Goal: Task Accomplishment & Management: Complete application form

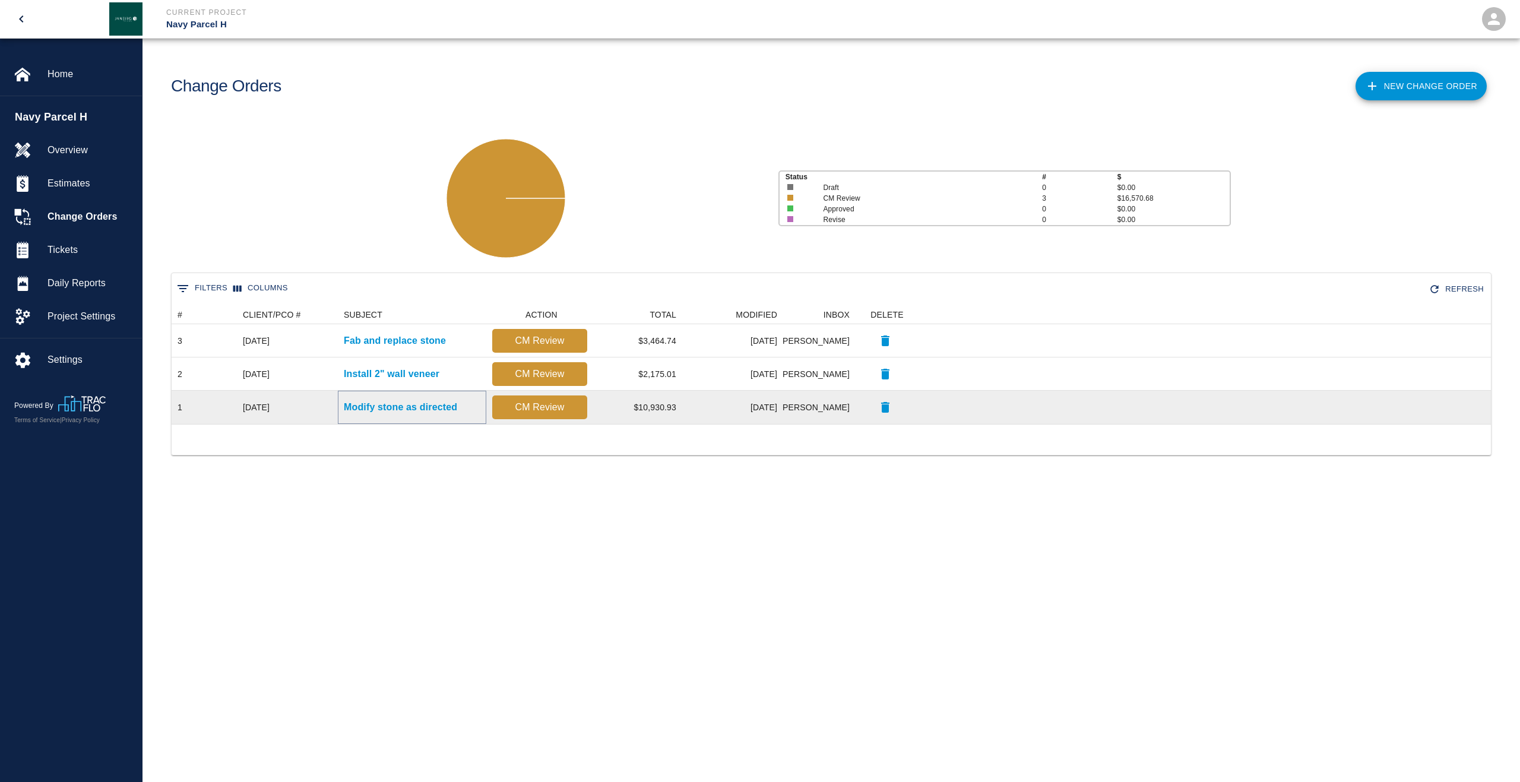
click at [385, 409] on p "Modify stone as directed" at bounding box center [400, 407] width 113 height 14
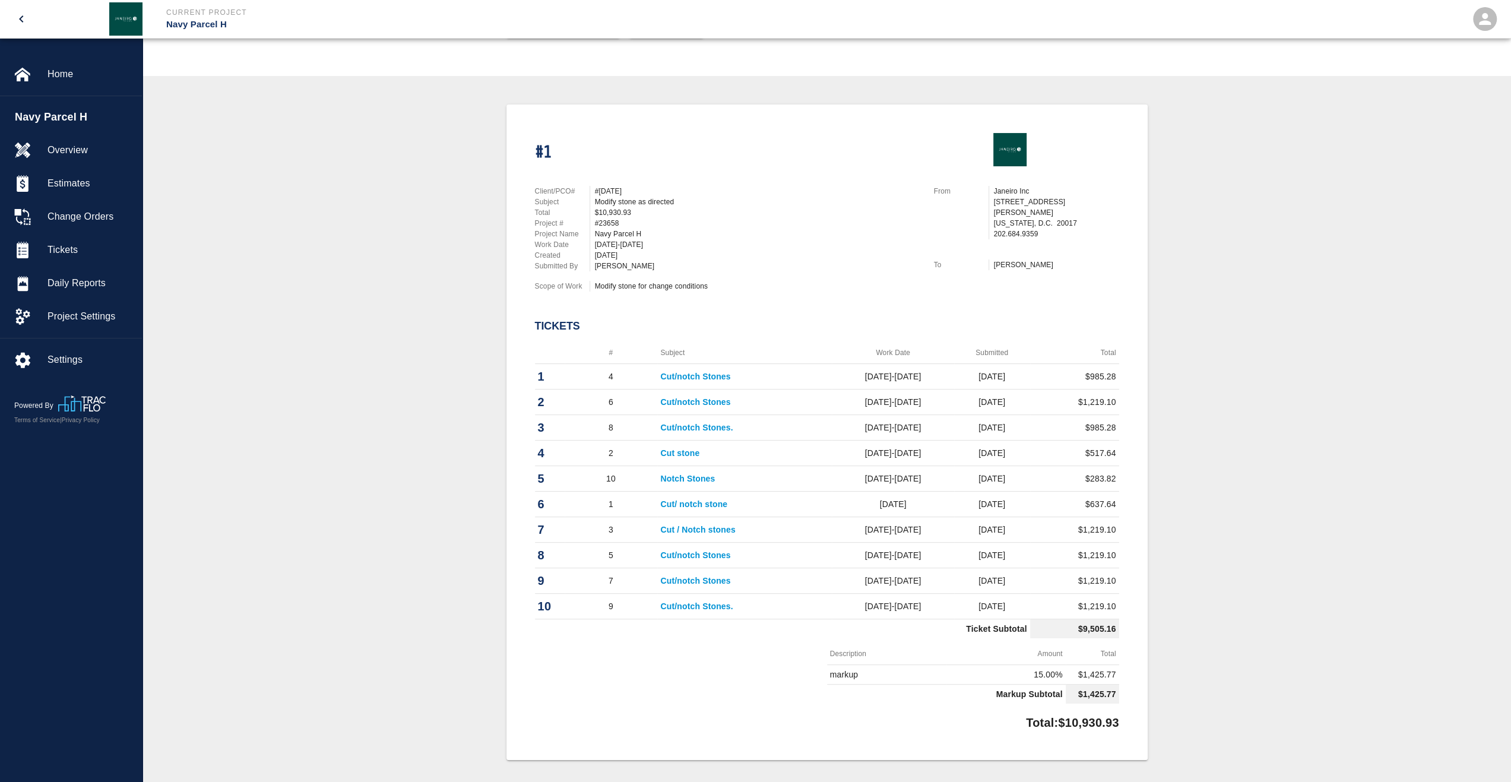
scroll to position [238, 0]
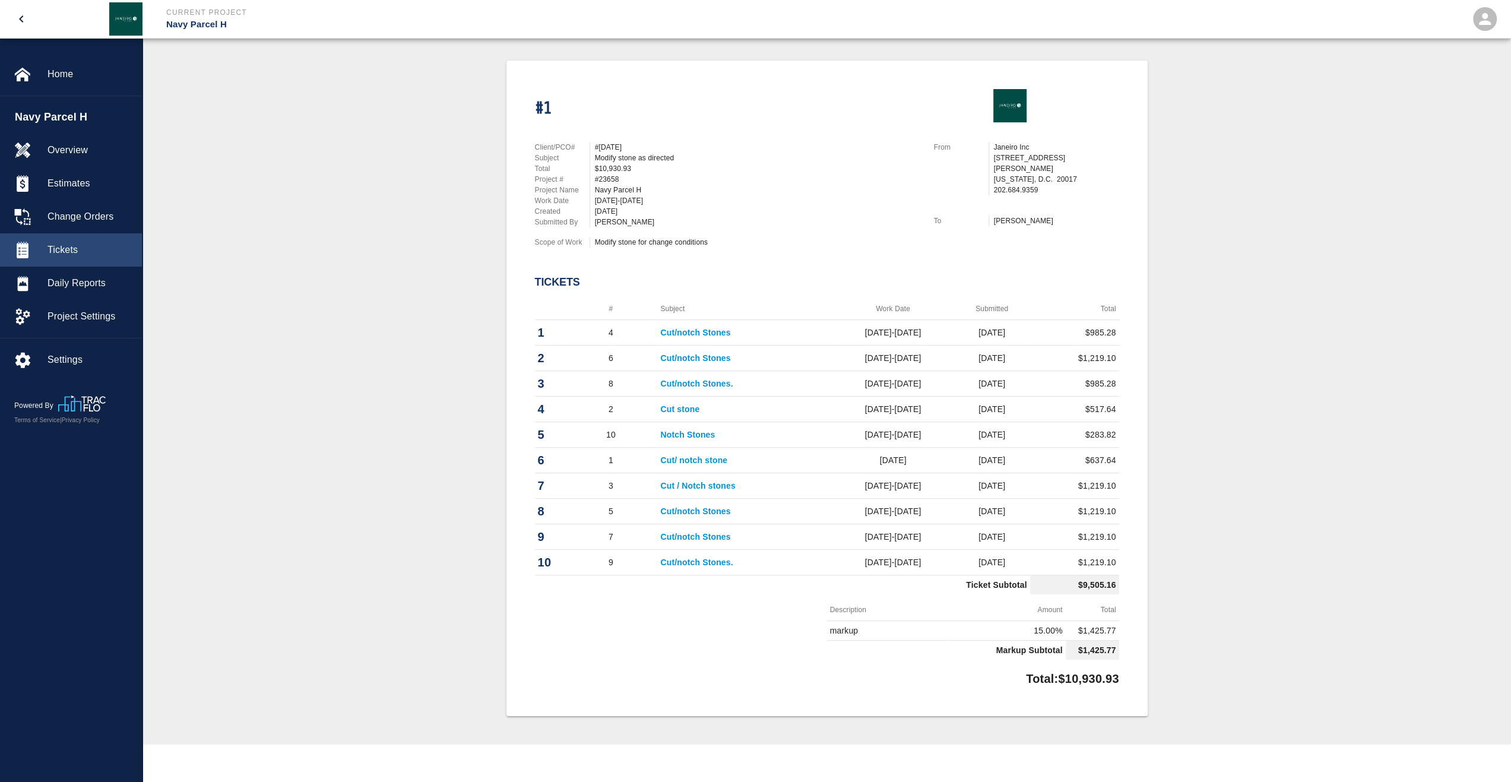
click at [89, 250] on span "Tickets" at bounding box center [90, 250] width 85 height 14
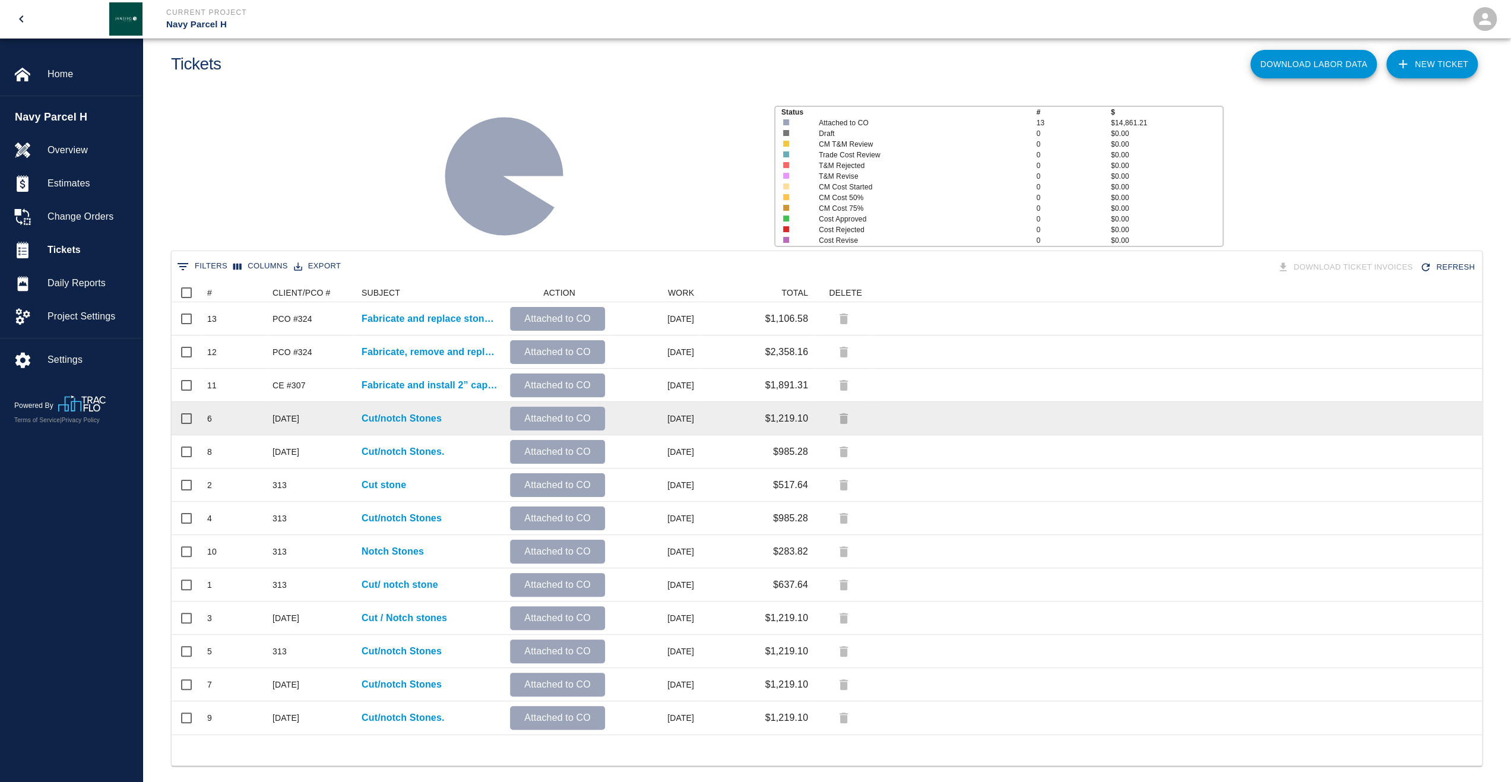
scroll to position [34, 0]
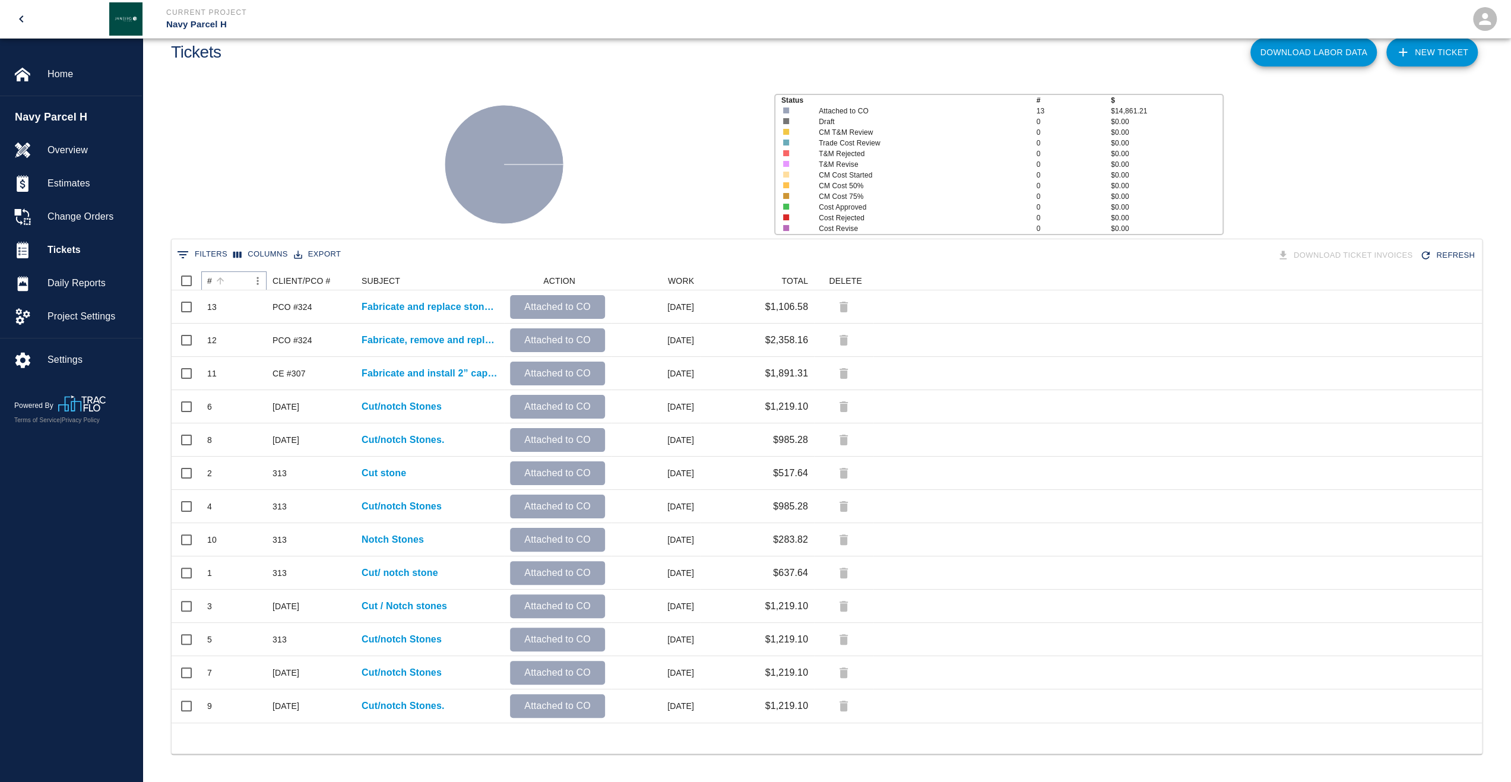
click at [215, 280] on icon "Sort" at bounding box center [220, 281] width 11 height 11
click at [79, 255] on span "Tickets" at bounding box center [90, 250] width 85 height 14
click at [192, 21] on p "Navy Parcel H" at bounding box center [493, 25] width 654 height 14
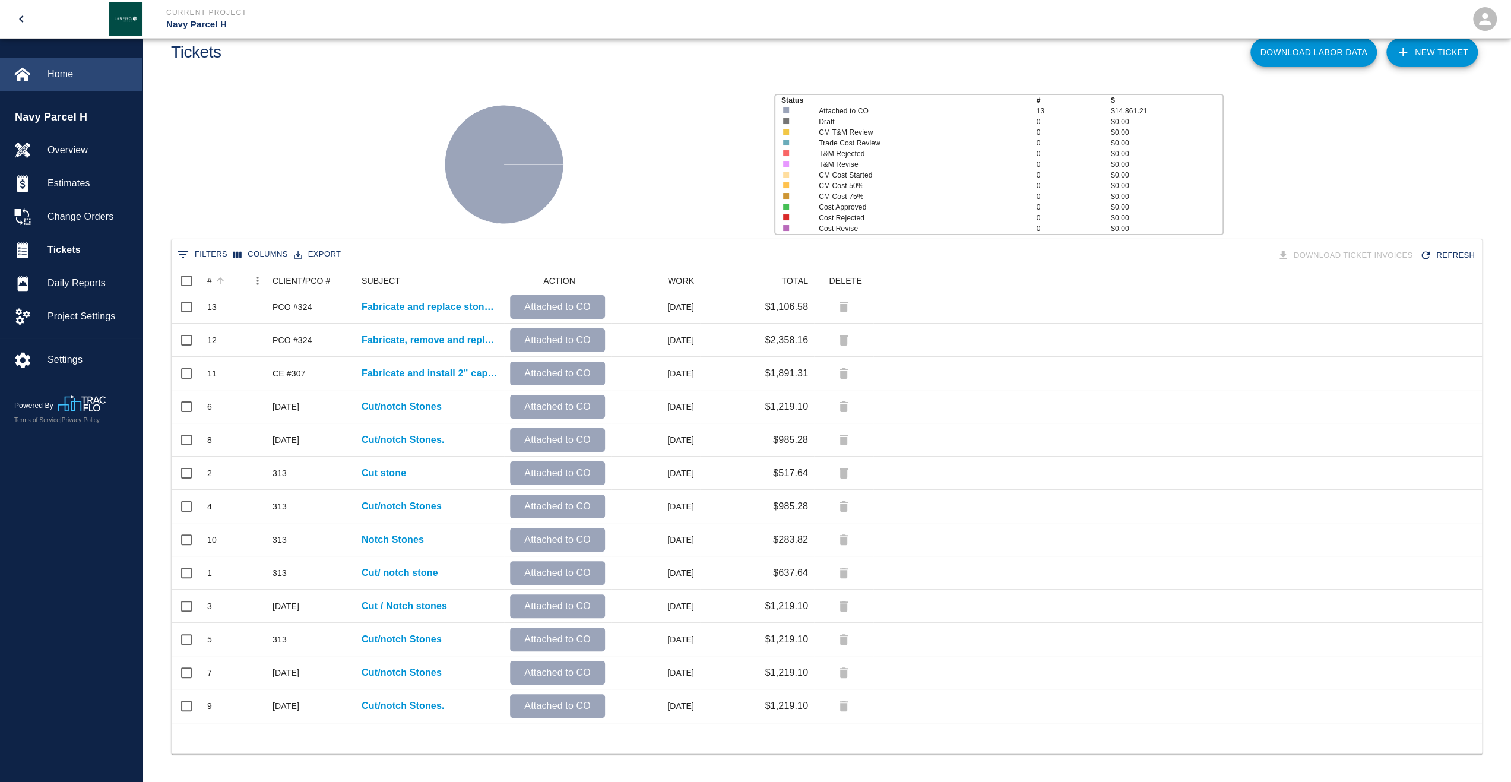
click at [61, 80] on span "Home" at bounding box center [90, 74] width 85 height 14
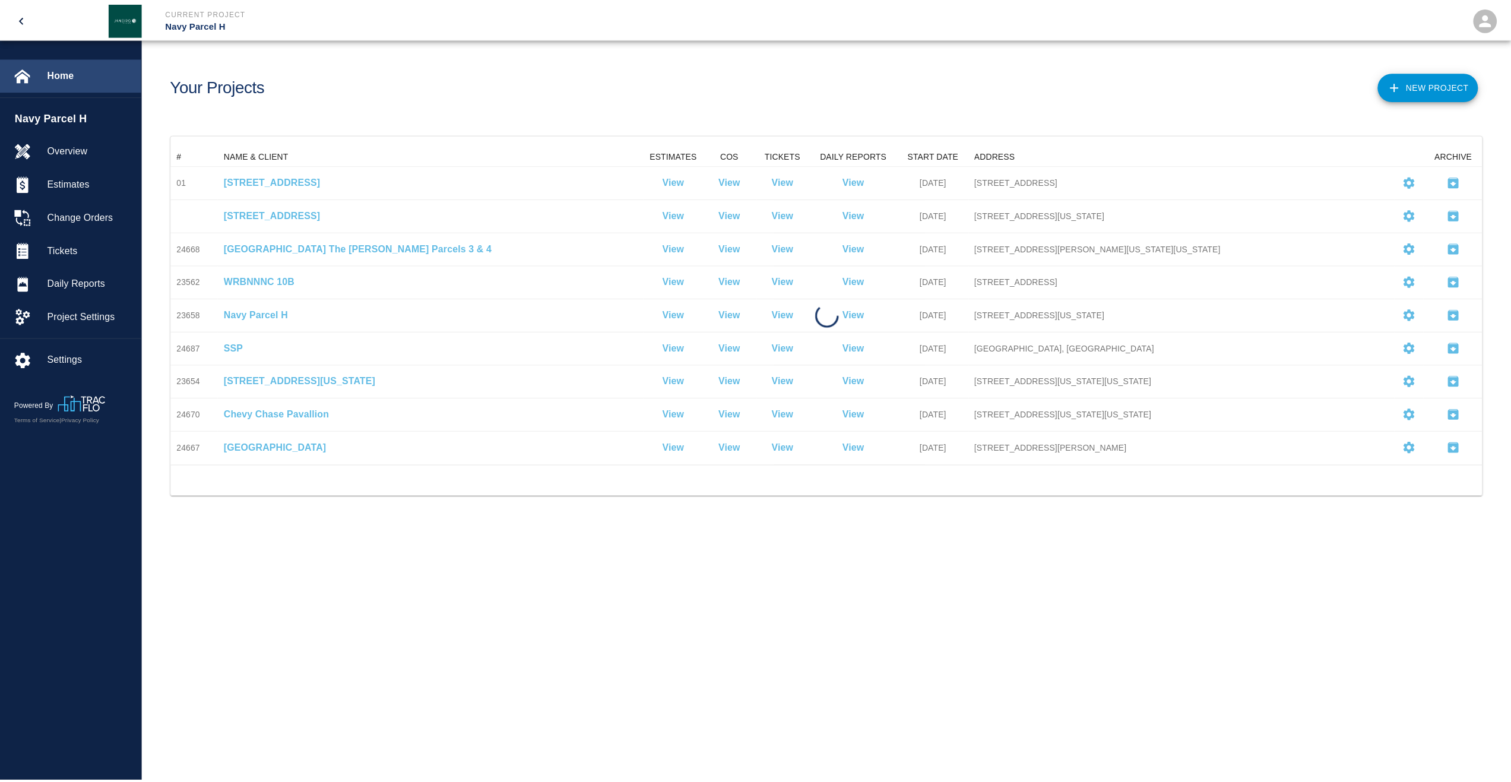
scroll to position [342, 1311]
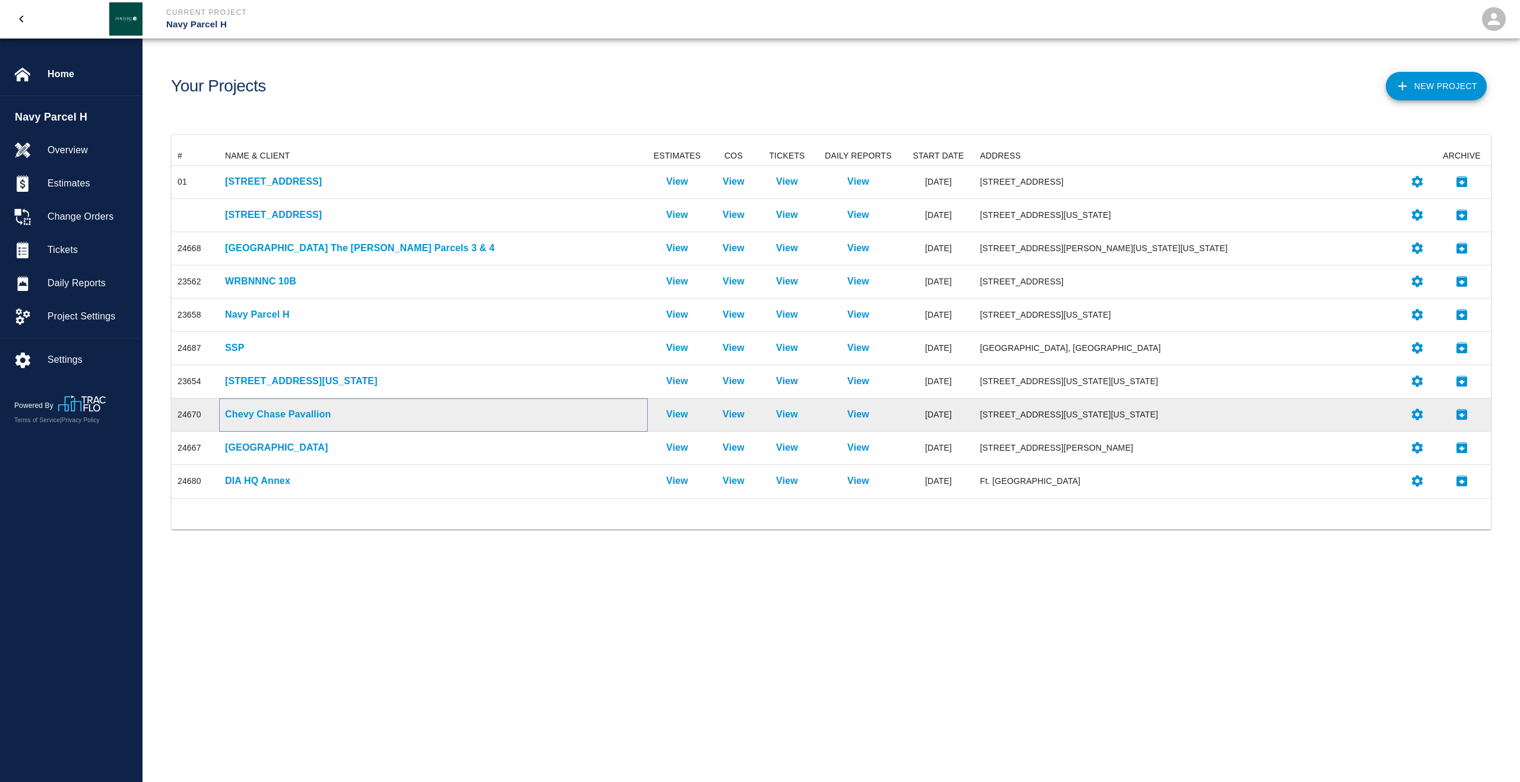
click at [285, 416] on p "Chevy Chase Pavallion" at bounding box center [433, 414] width 417 height 14
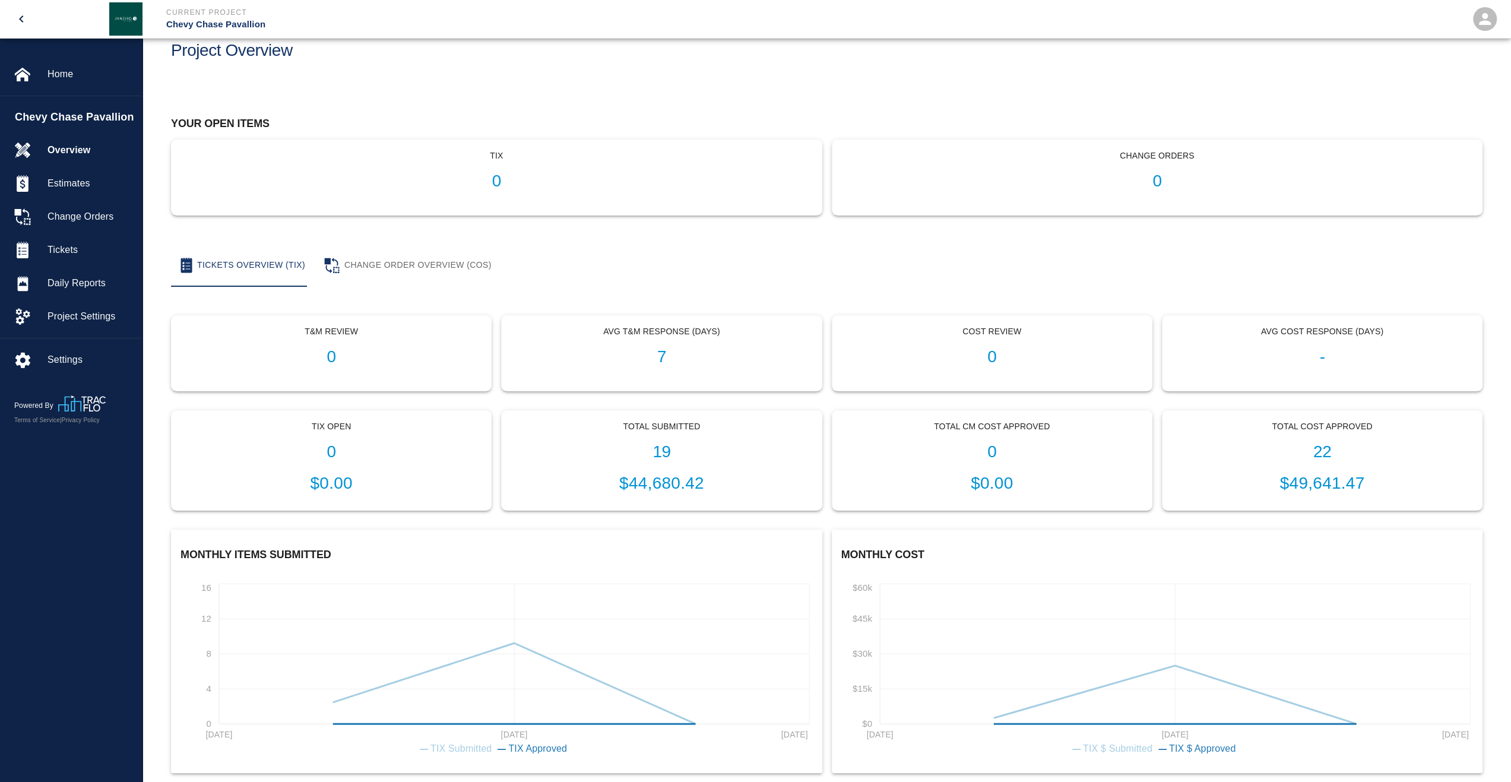
scroll to position [53, 0]
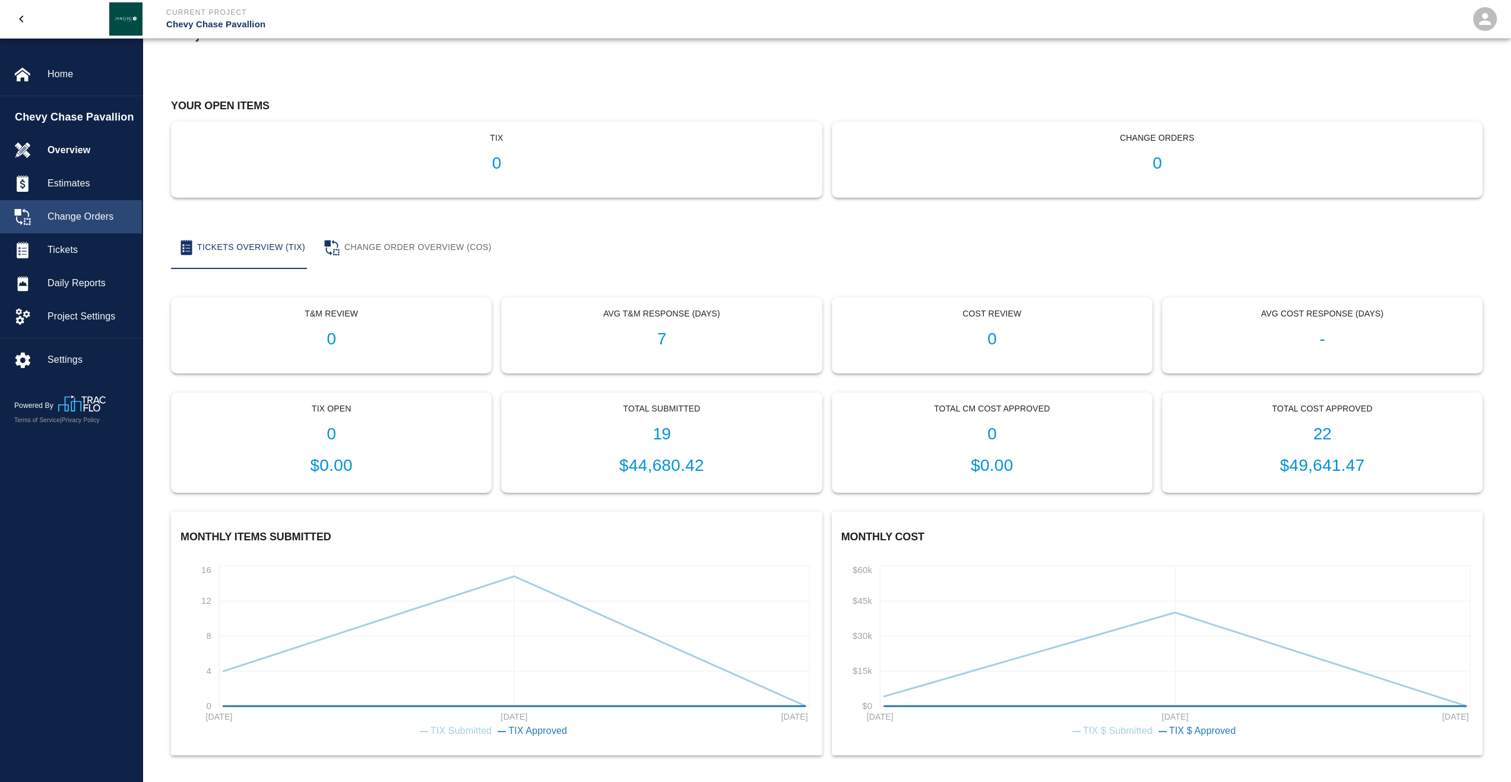
click at [86, 212] on span "Change Orders" at bounding box center [90, 217] width 85 height 14
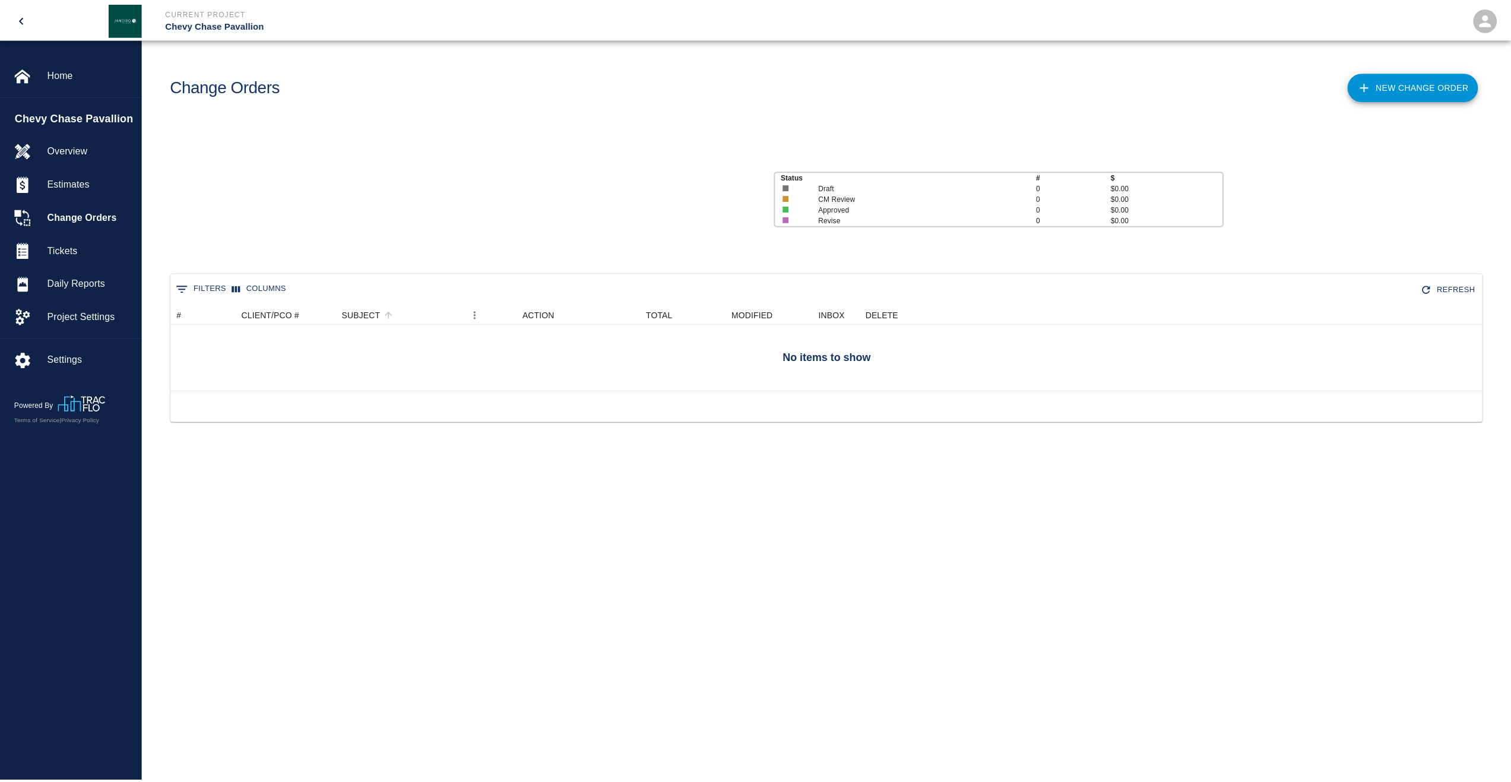
scroll to position [143, 1311]
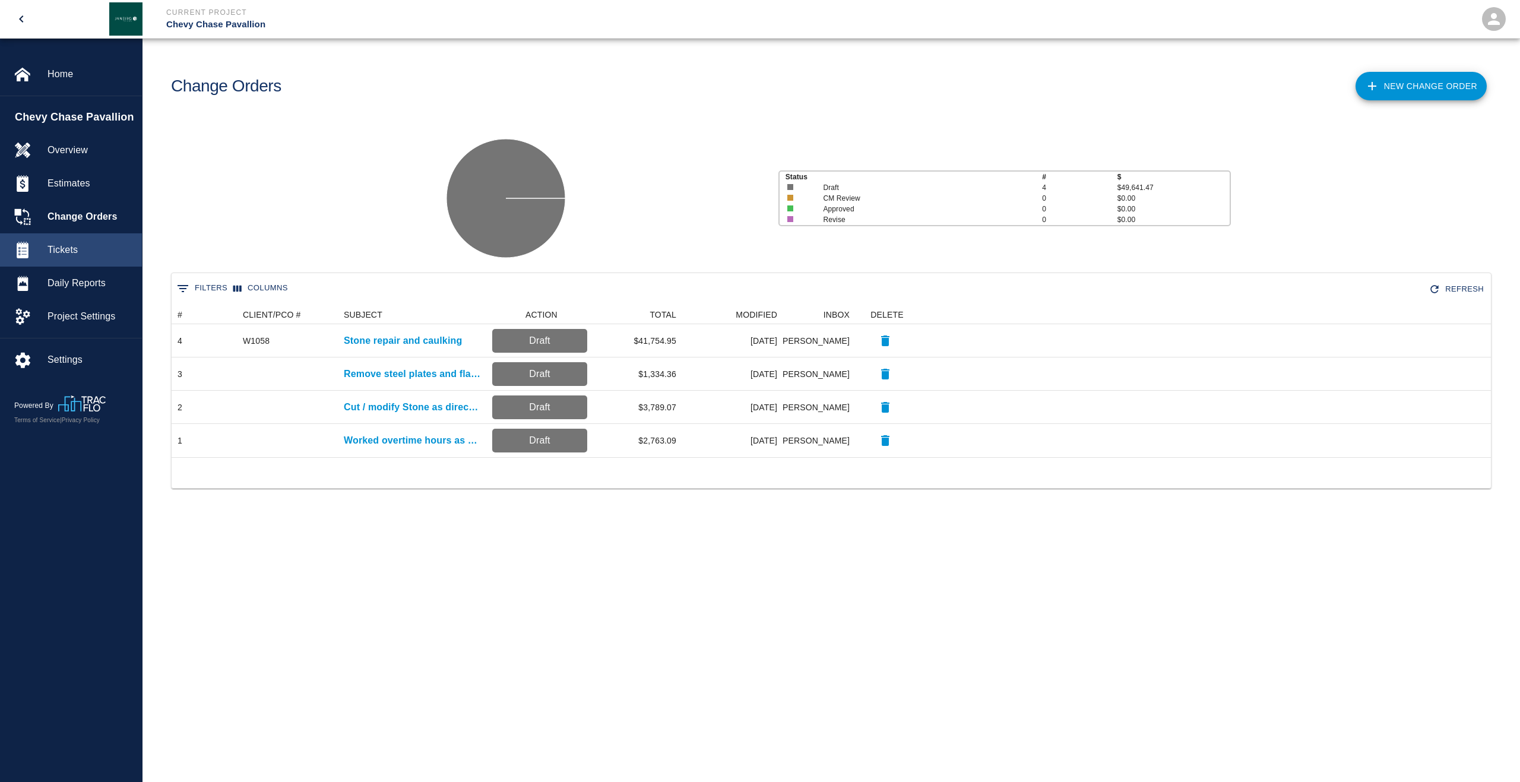
click at [78, 254] on span "Tickets" at bounding box center [90, 250] width 85 height 14
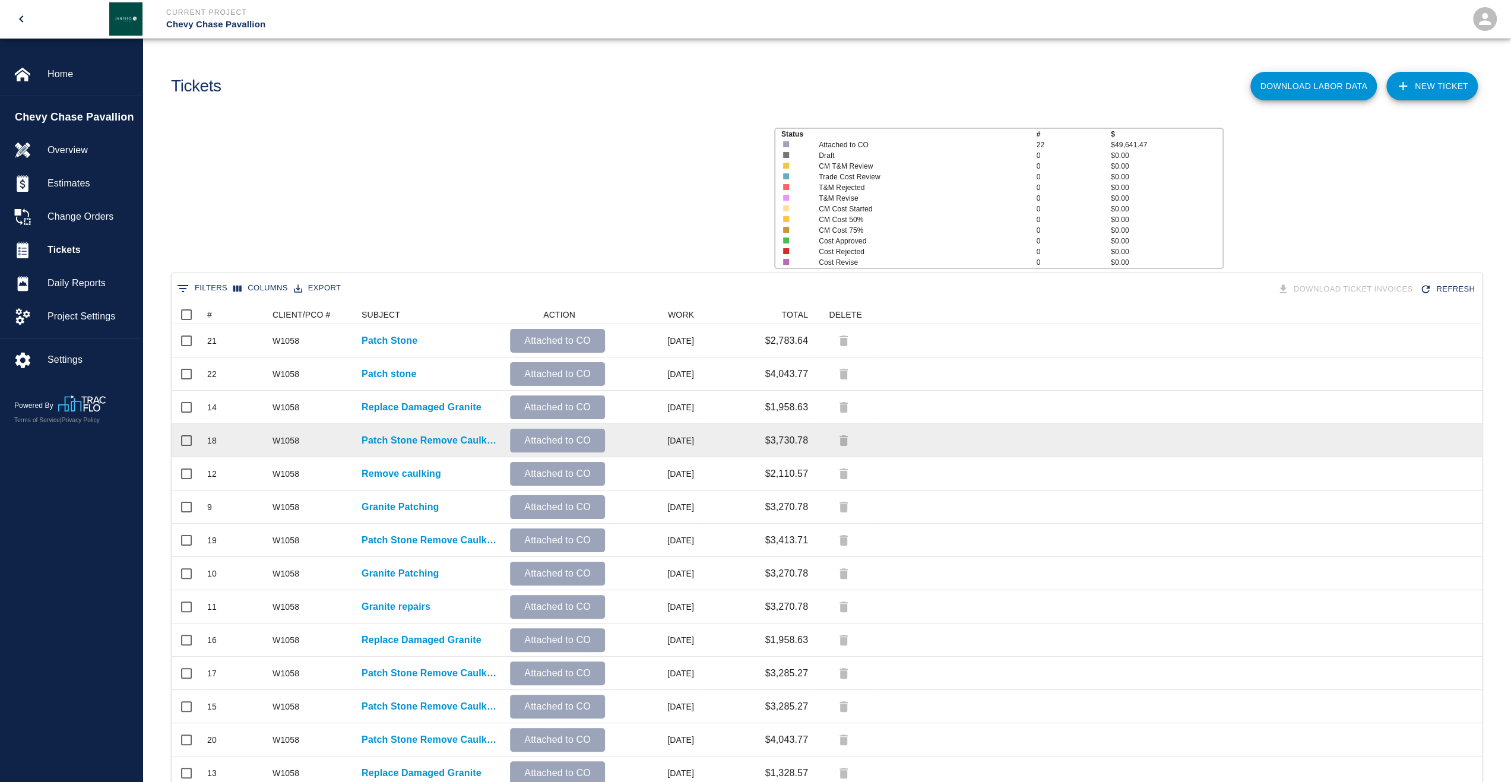
scroll to position [675, 1302]
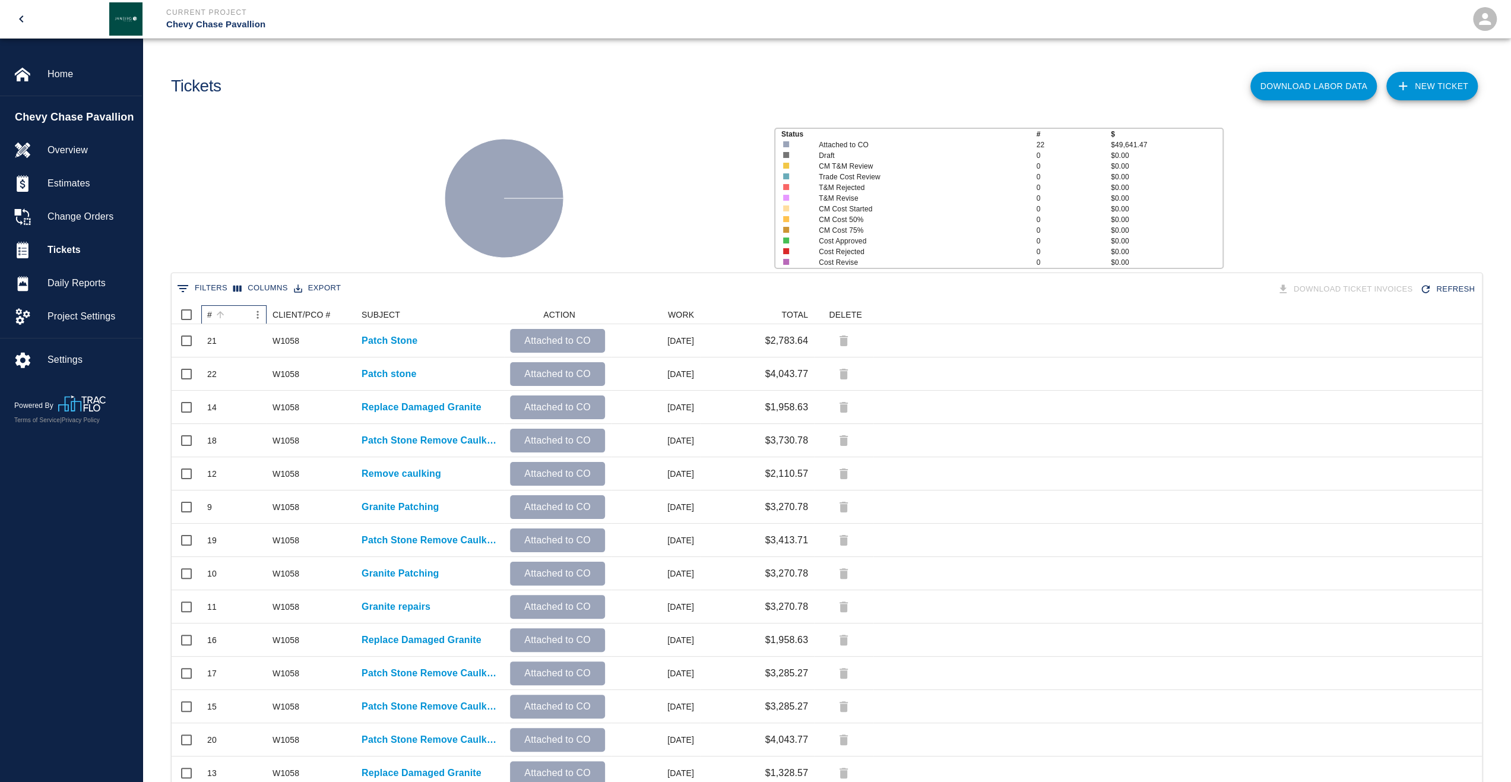
click at [209, 315] on div "#" at bounding box center [209, 314] width 5 height 19
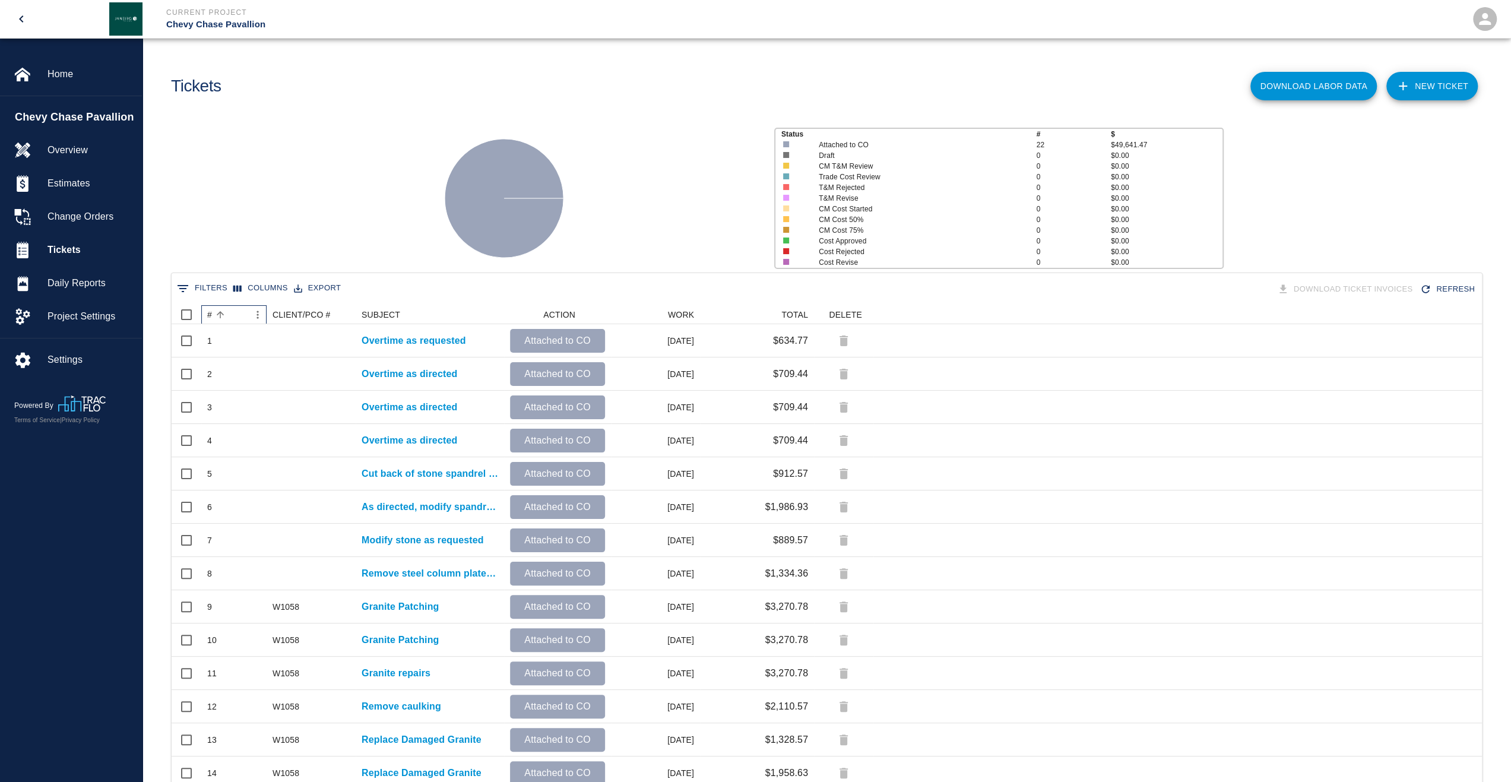
click at [209, 315] on div "#" at bounding box center [209, 314] width 5 height 19
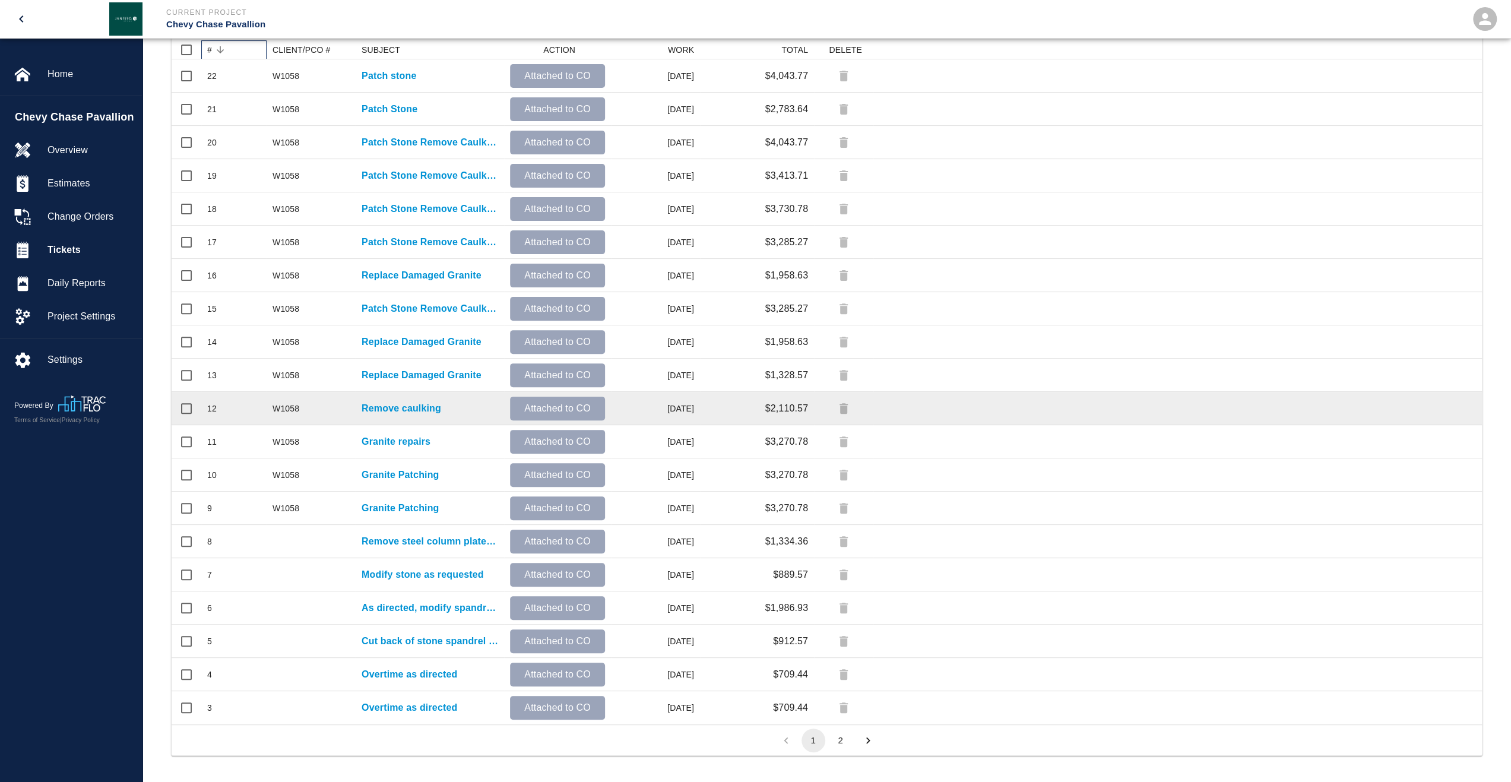
scroll to position [267, 0]
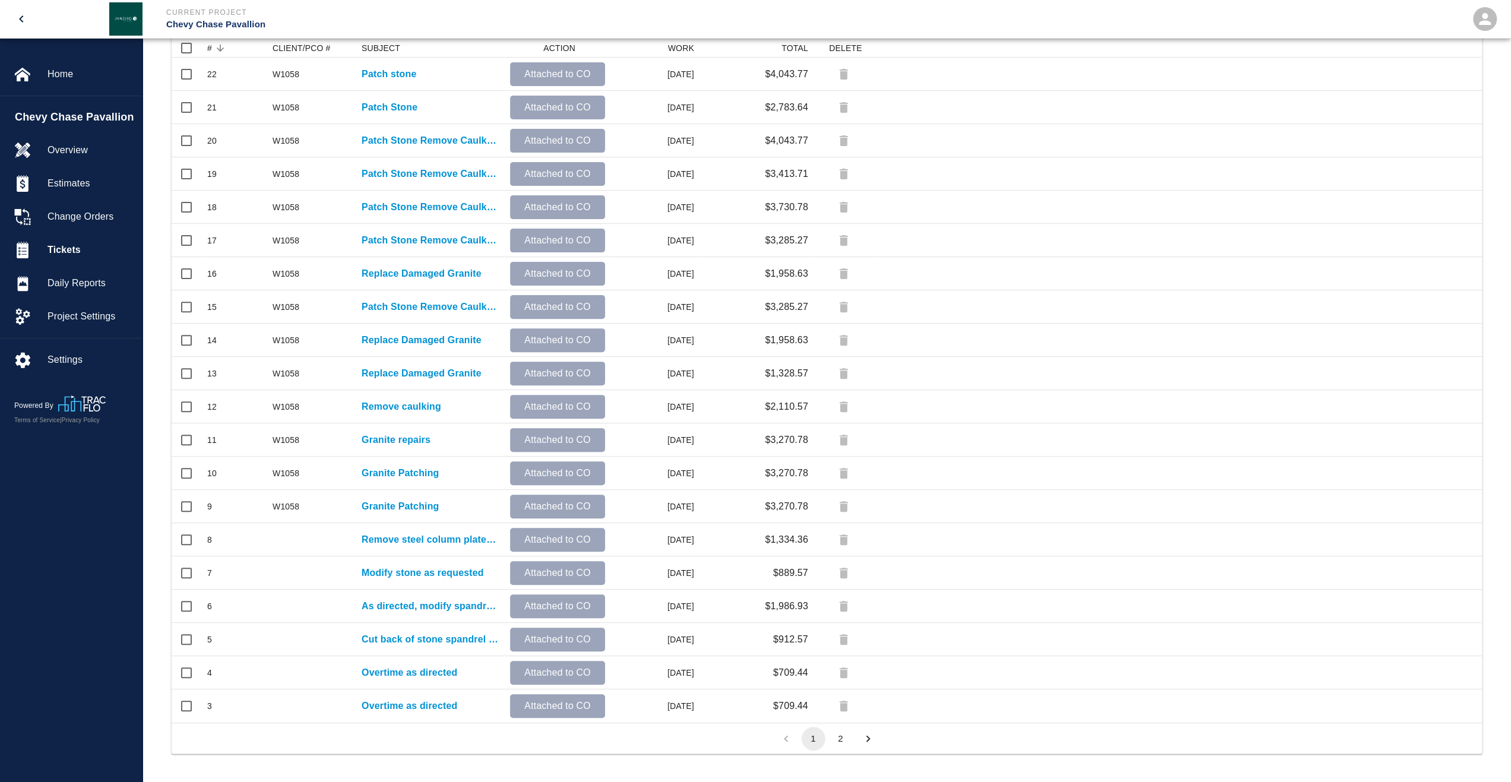
click at [840, 730] on button "2" at bounding box center [841, 739] width 24 height 24
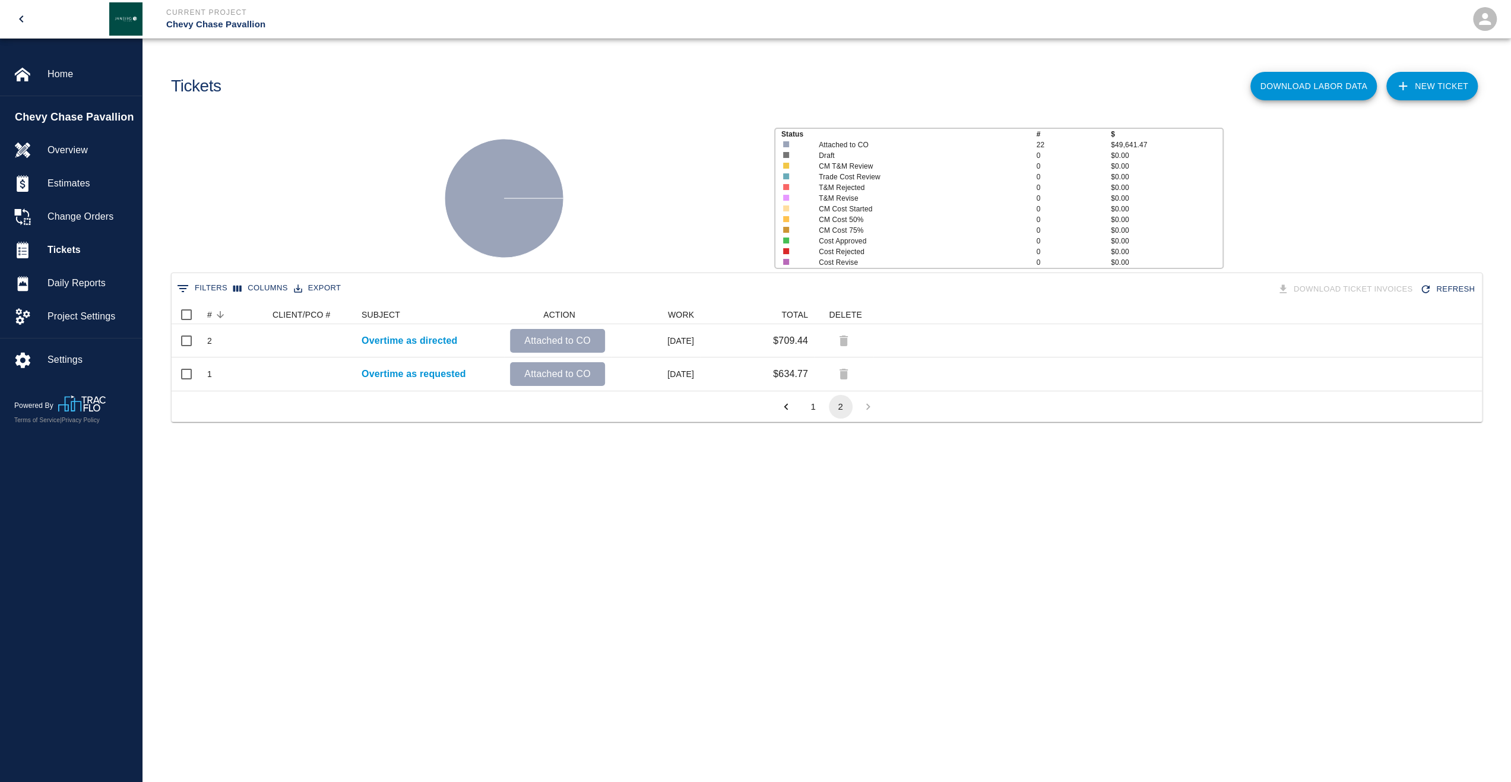
scroll to position [10, 10]
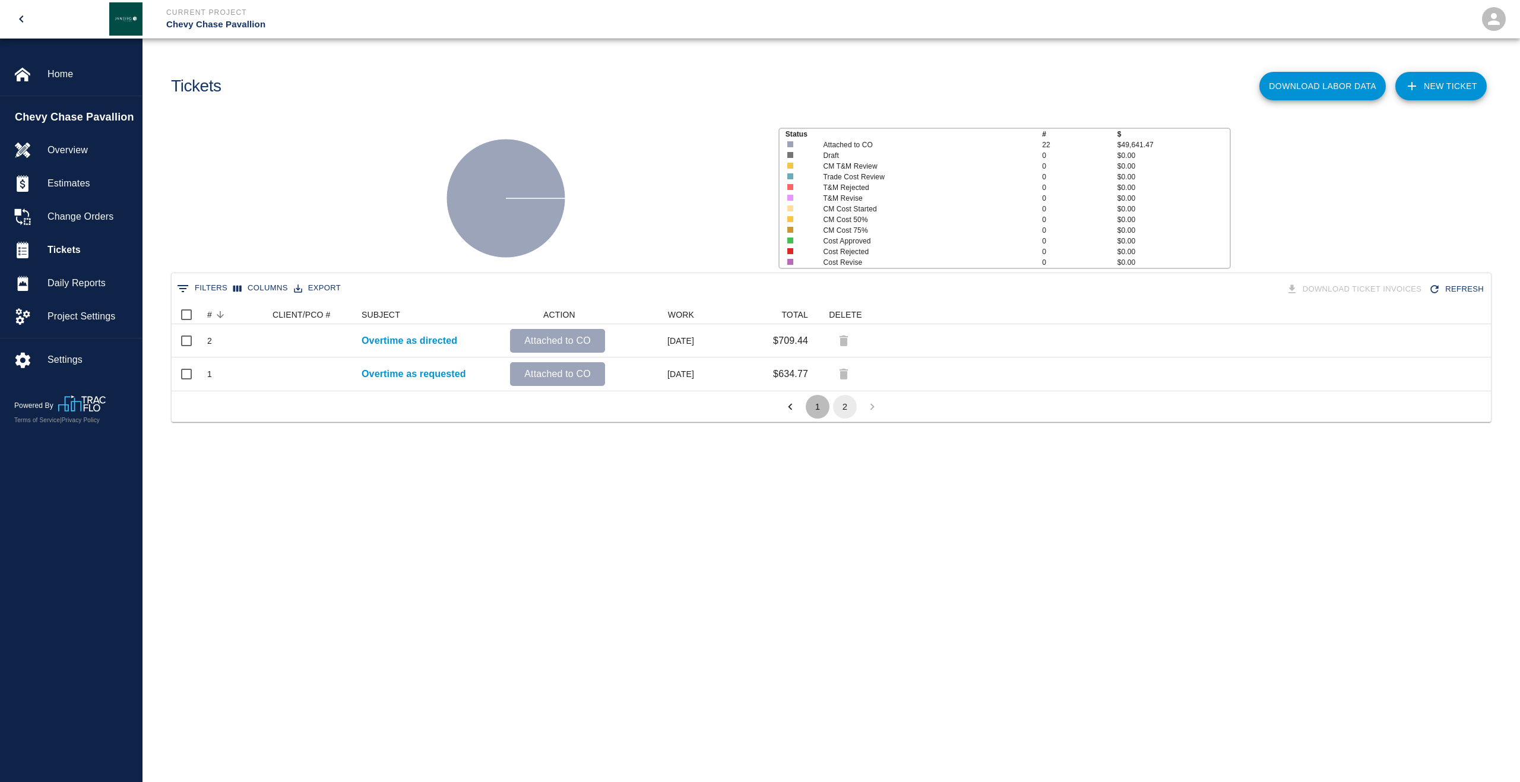
click at [808, 409] on button "1" at bounding box center [818, 407] width 24 height 24
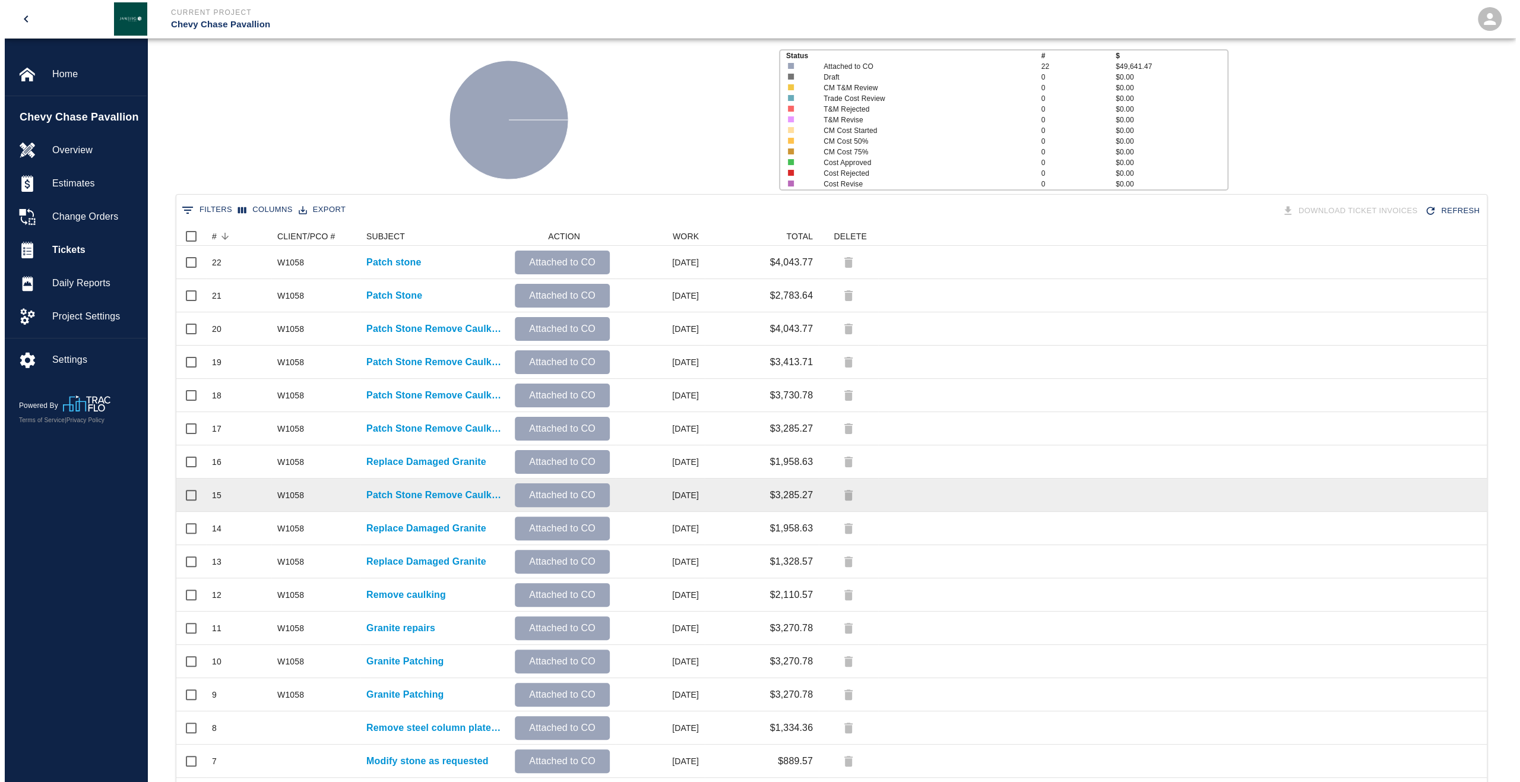
scroll to position [0, 0]
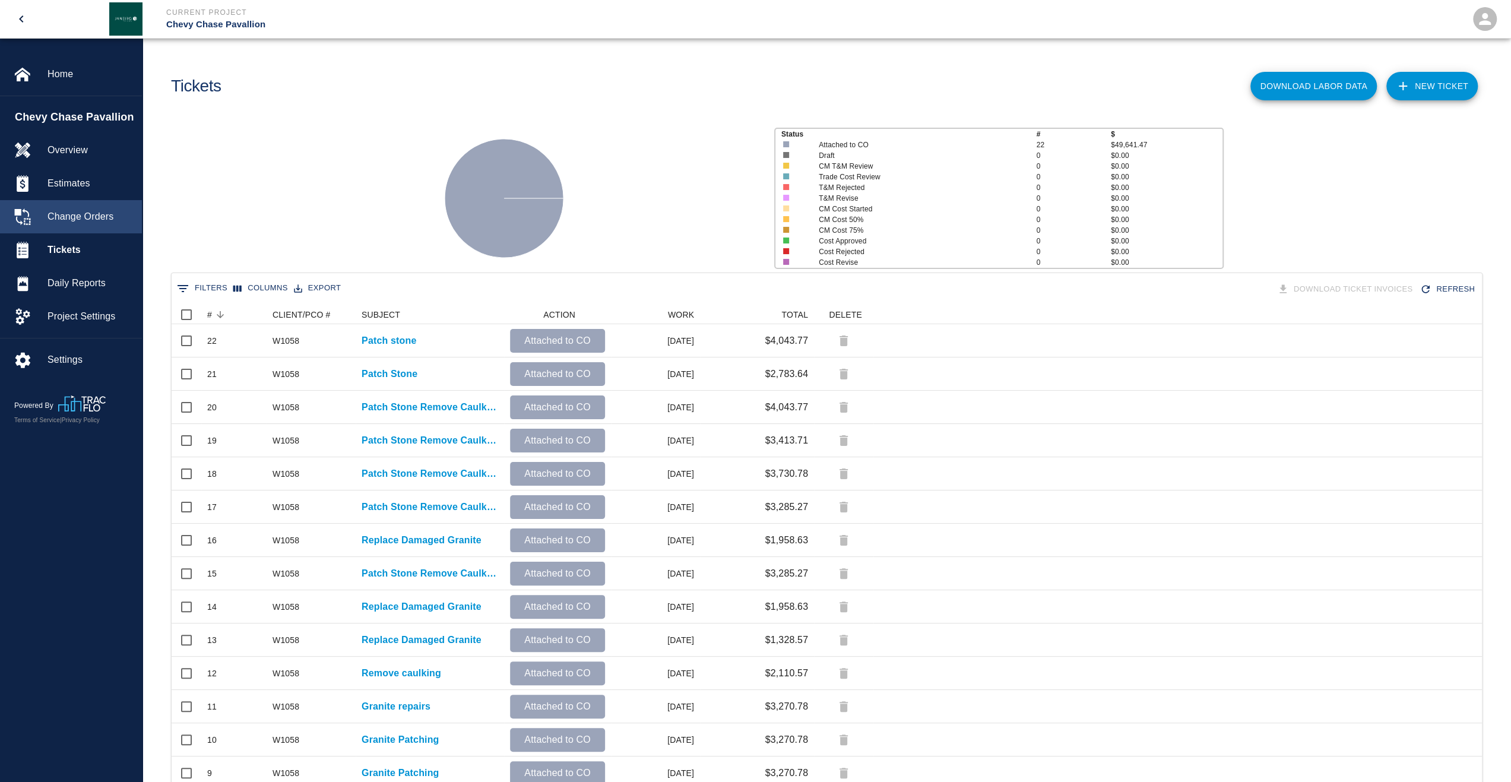
click at [69, 223] on span "Change Orders" at bounding box center [90, 217] width 85 height 14
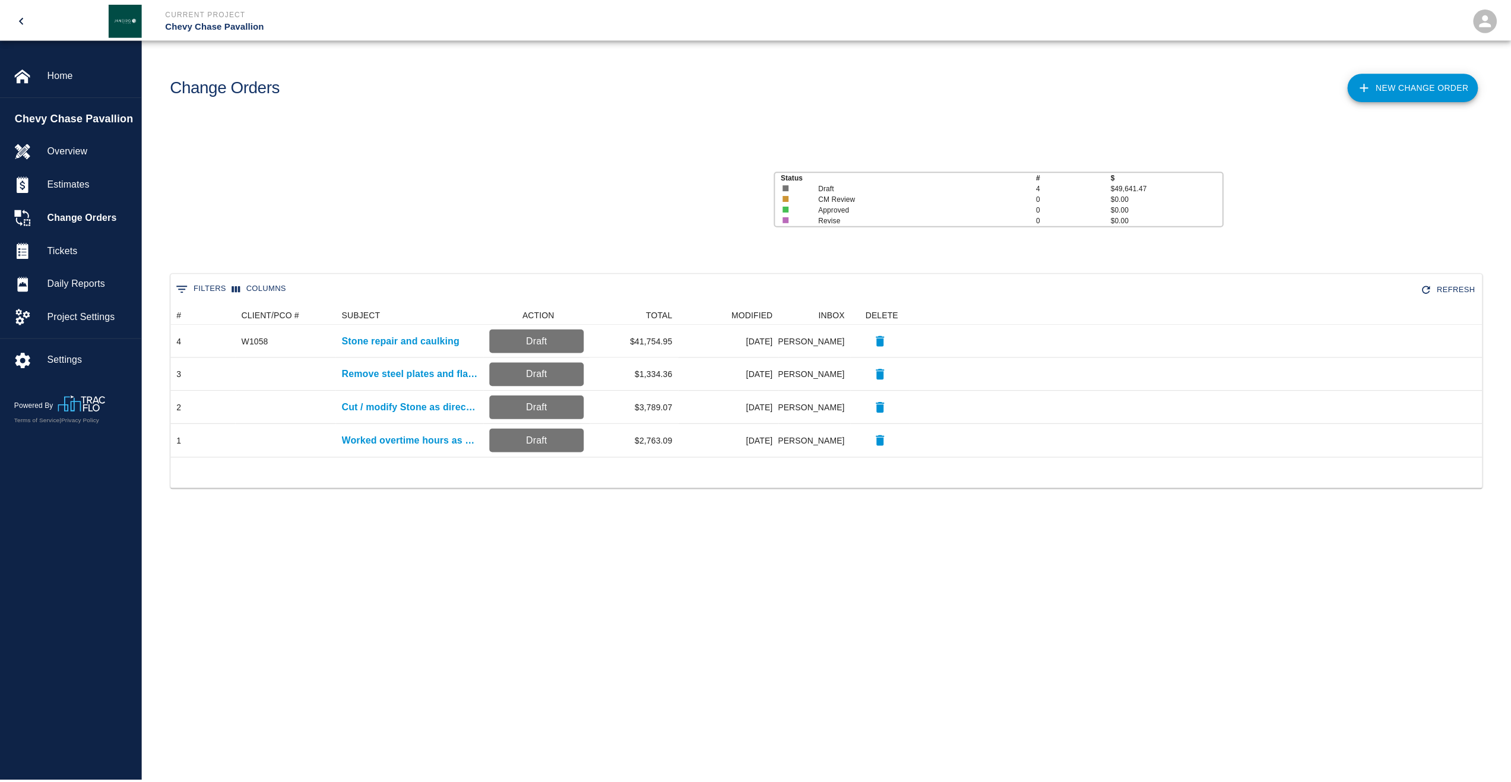
scroll to position [143, 1311]
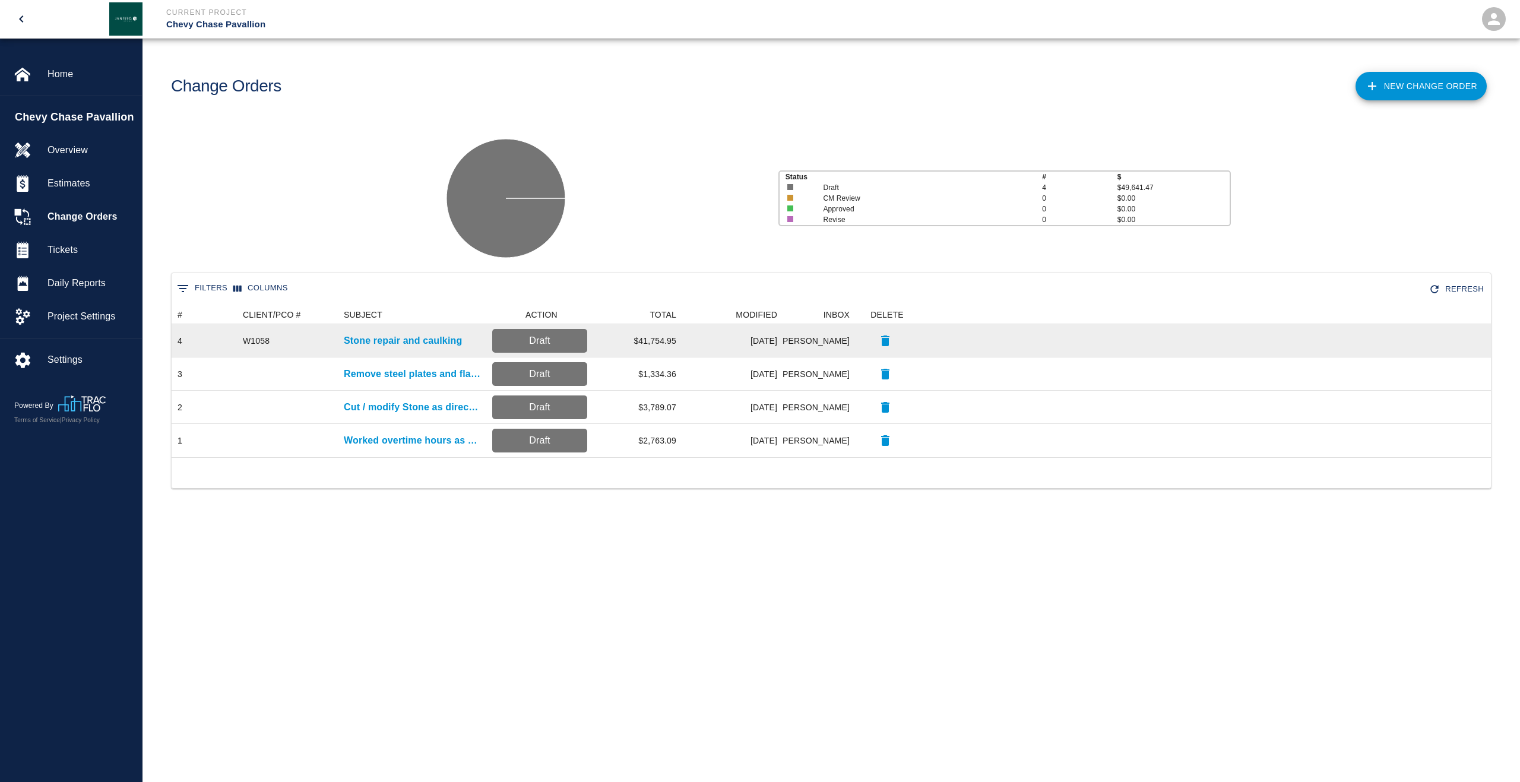
click at [245, 337] on div "W1058" at bounding box center [256, 341] width 27 height 12
click at [416, 343] on p "Stone repair and caulking" at bounding box center [403, 341] width 118 height 14
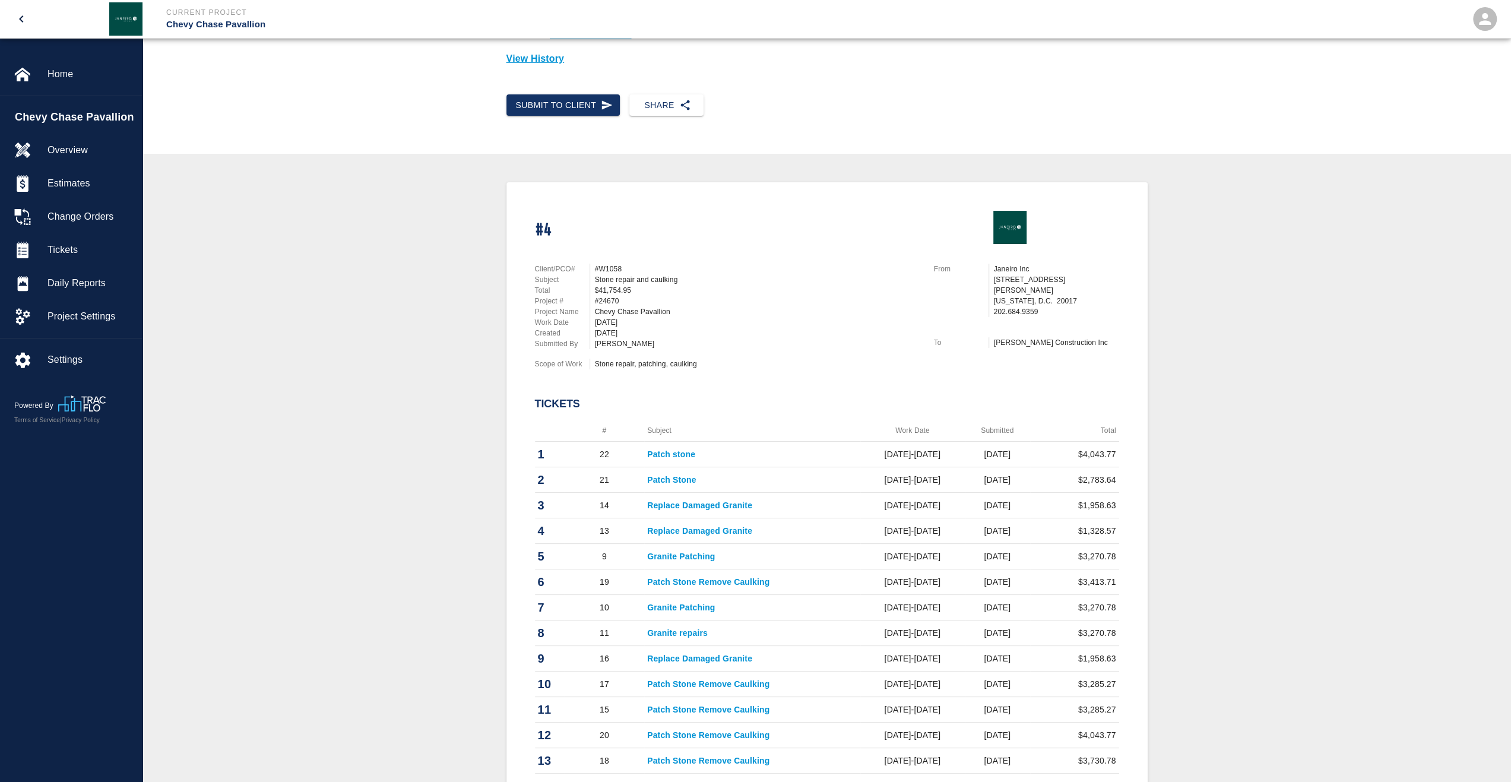
scroll to position [119, 0]
click at [603, 431] on th "#" at bounding box center [605, 428] width 80 height 22
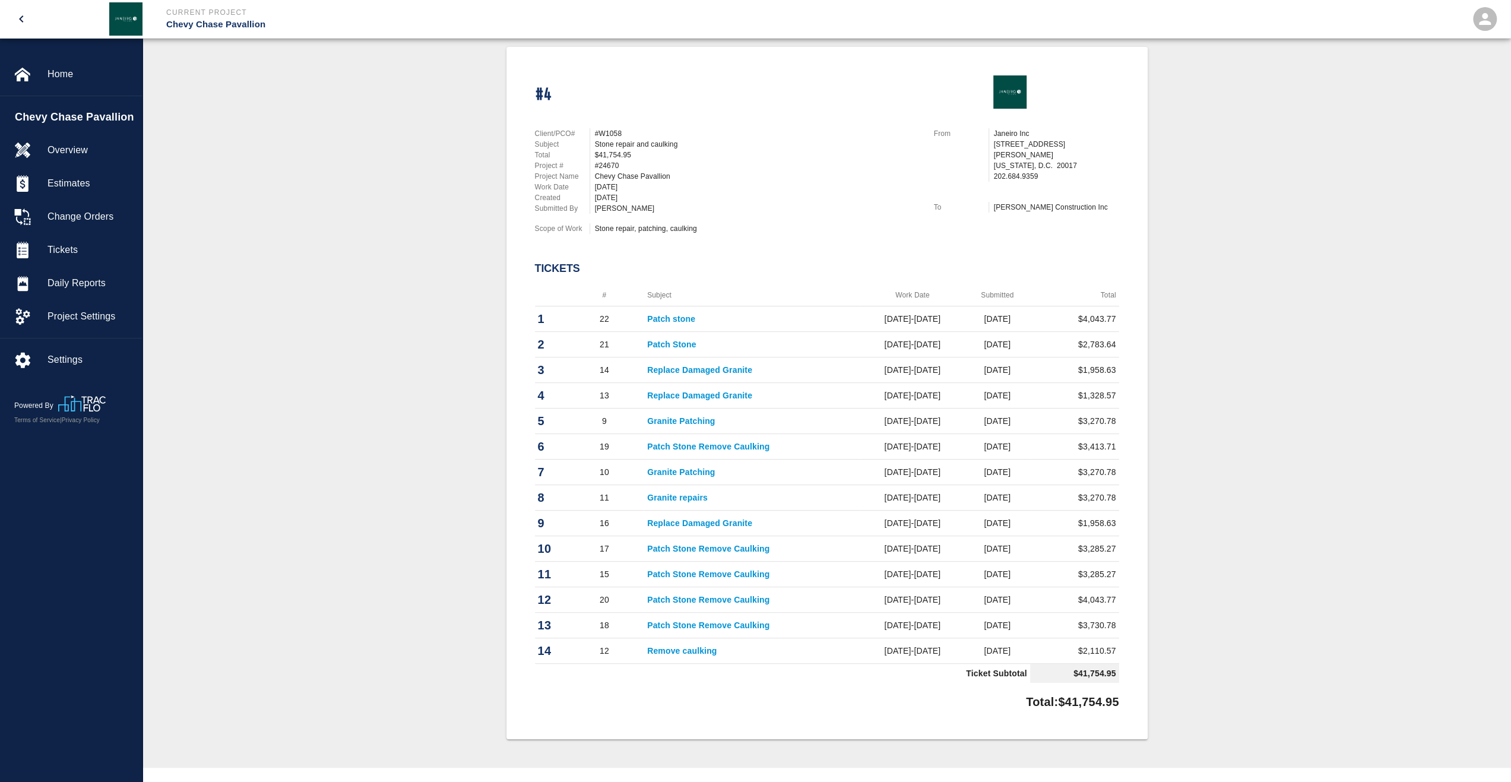
scroll to position [269, 0]
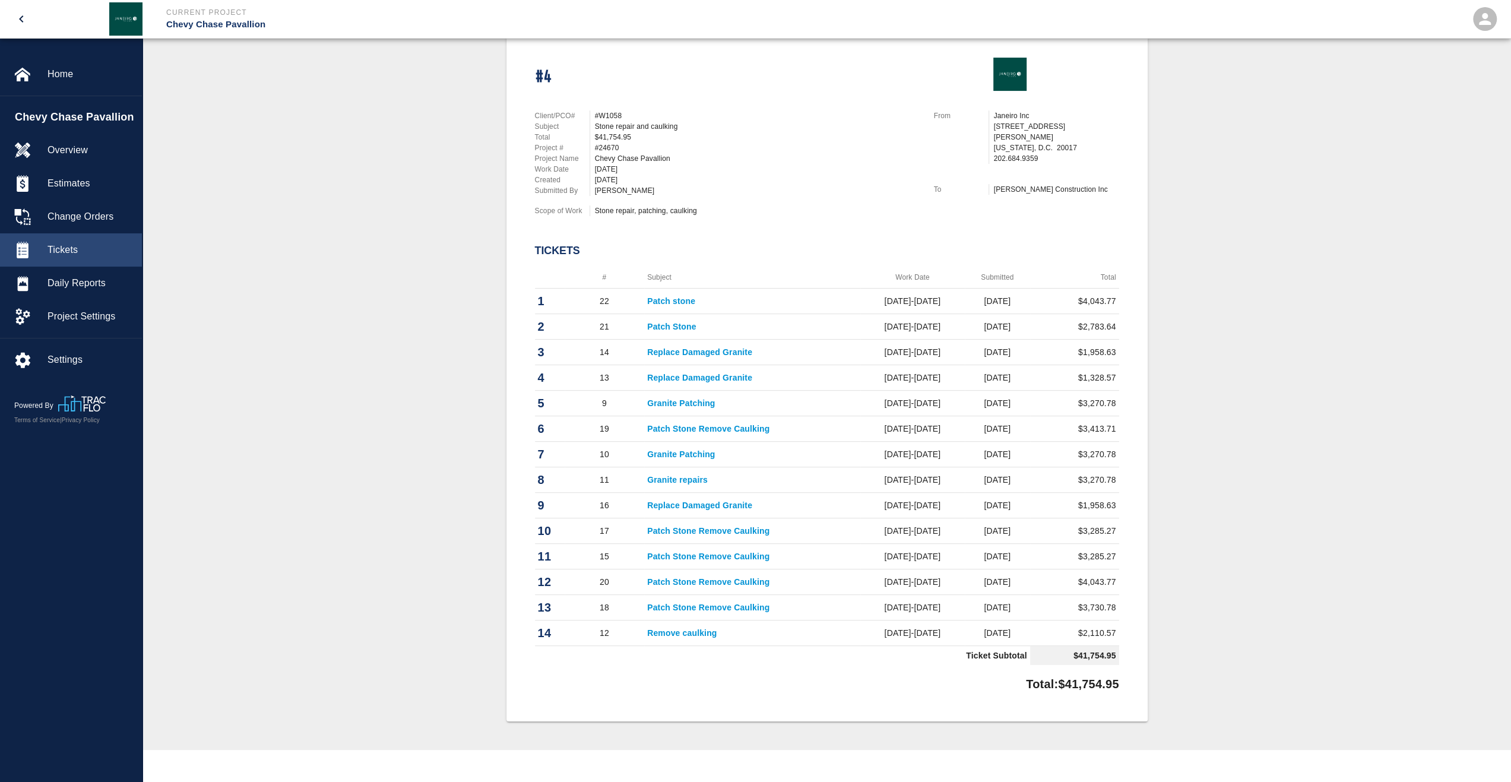
drag, startPoint x: 93, startPoint y: 220, endPoint x: 86, endPoint y: 248, distance: 28.4
click at [93, 220] on span "Change Orders" at bounding box center [90, 217] width 85 height 14
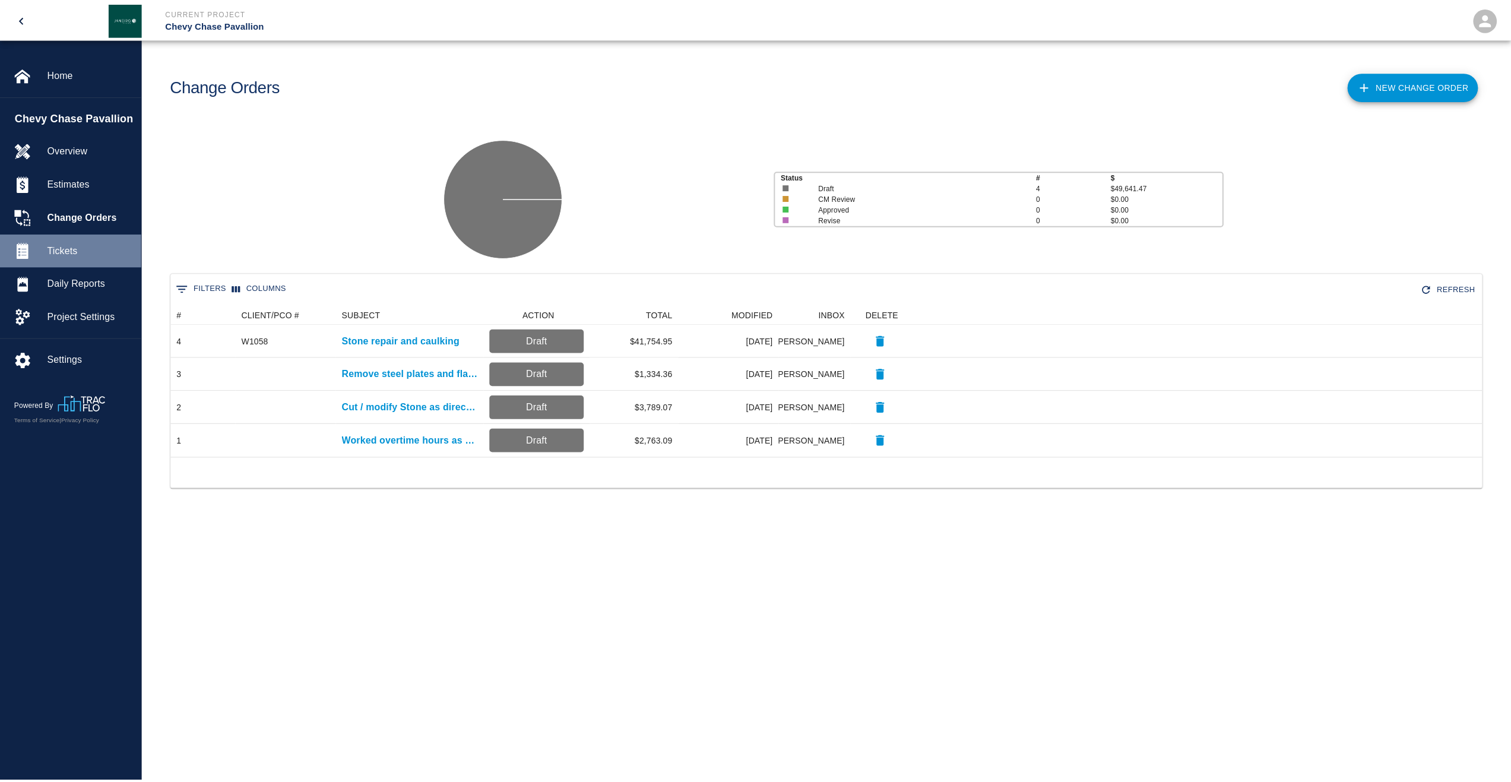
scroll to position [143, 1311]
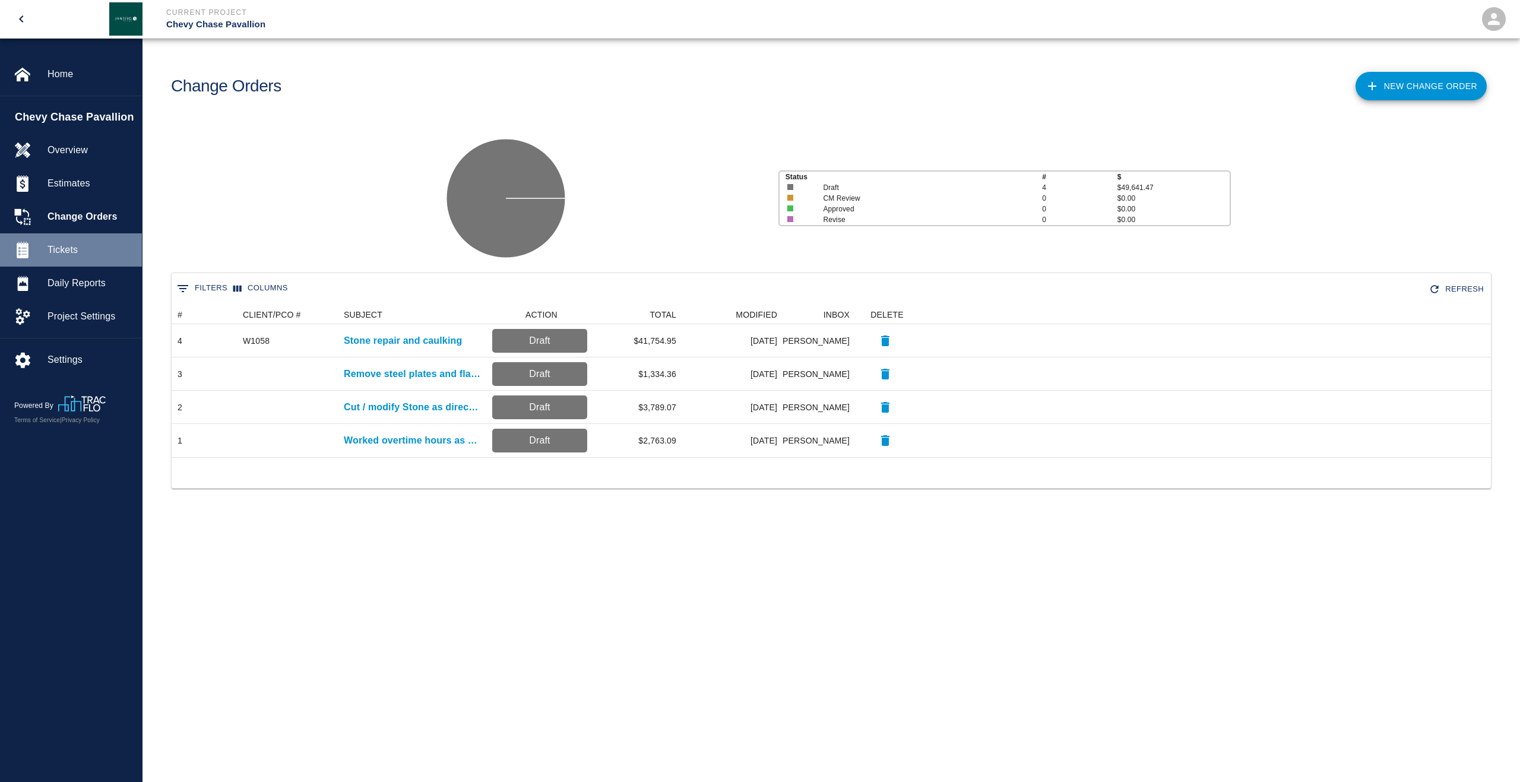
click at [80, 254] on span "Tickets" at bounding box center [90, 250] width 85 height 14
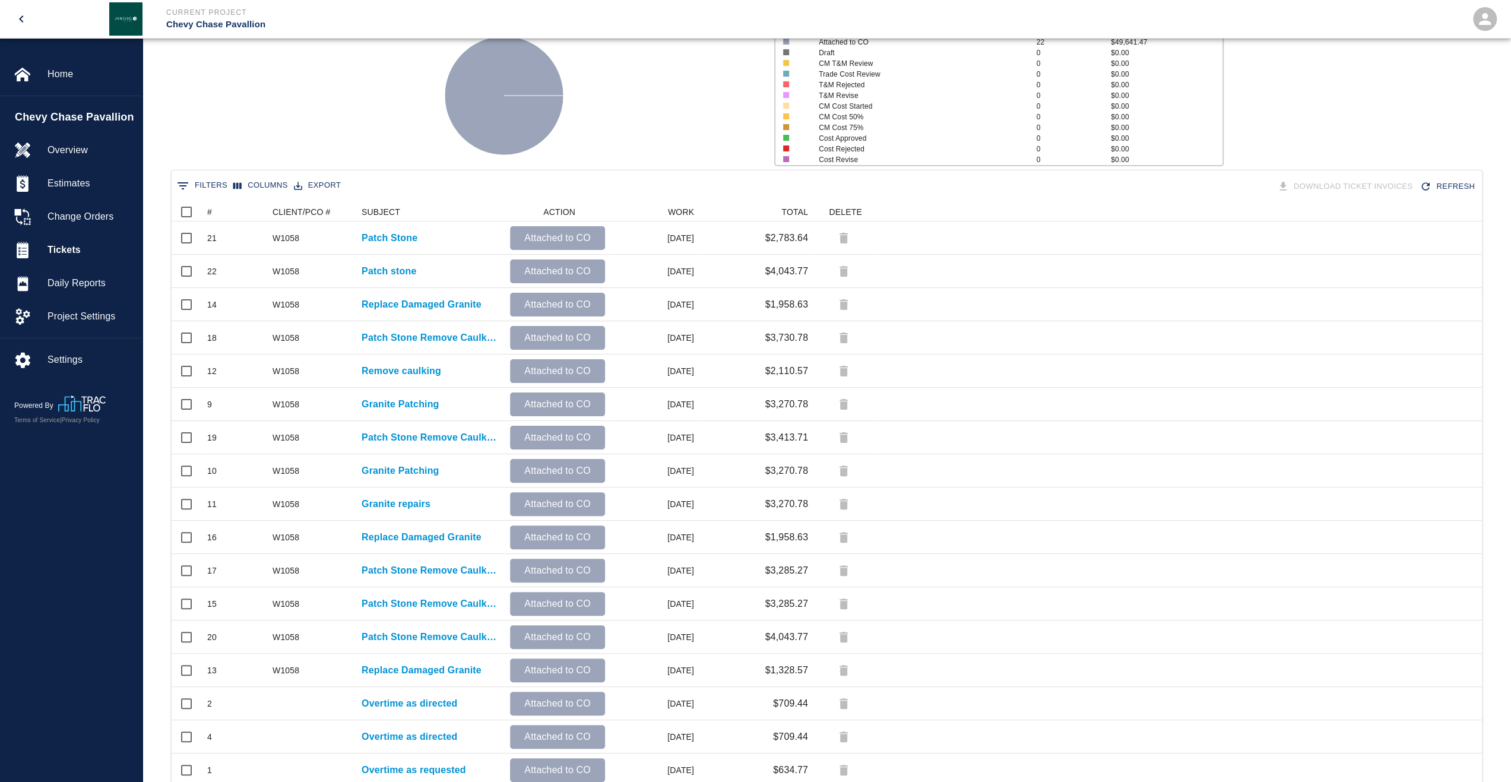
scroll to position [29, 0]
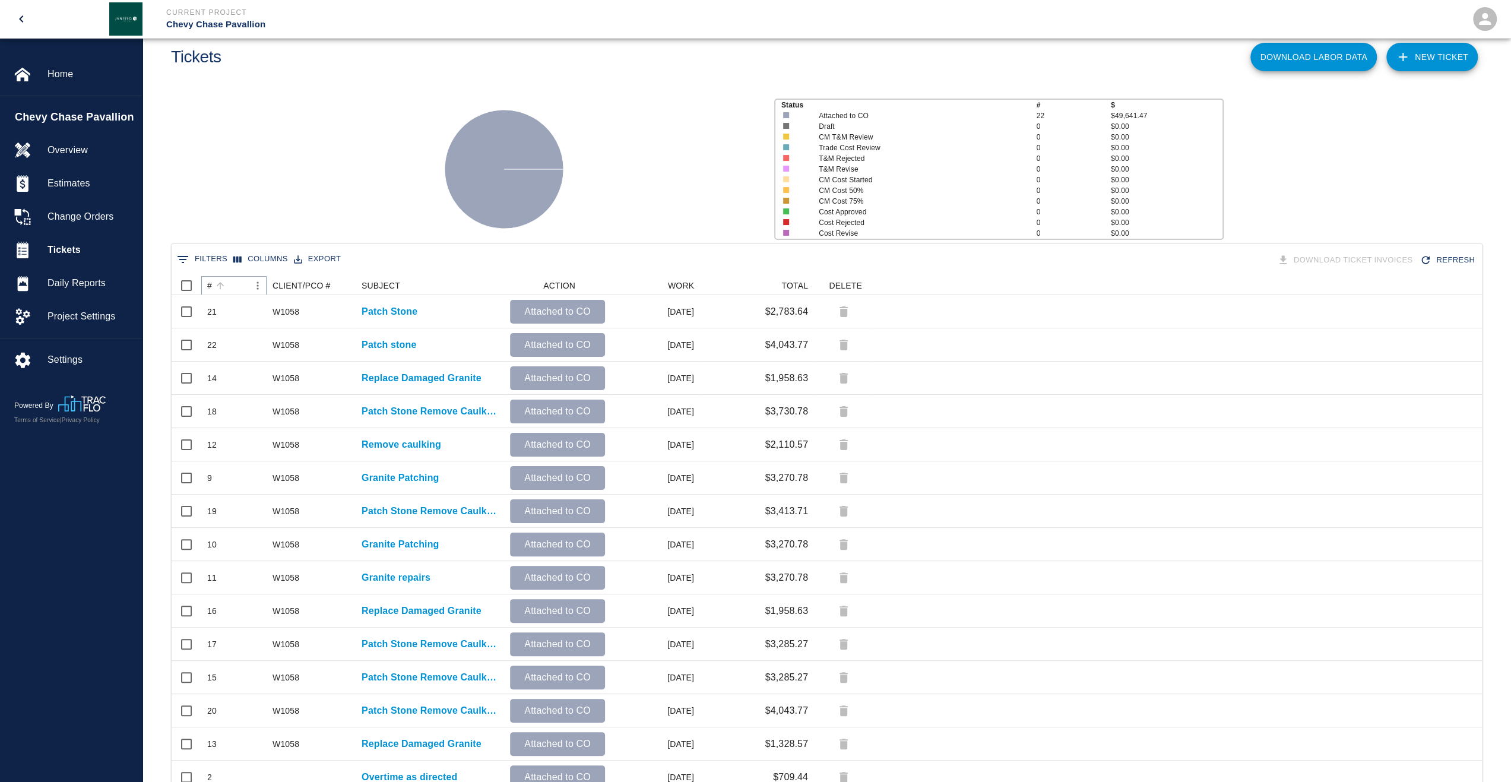
click at [216, 284] on icon "Sort" at bounding box center [220, 285] width 11 height 11
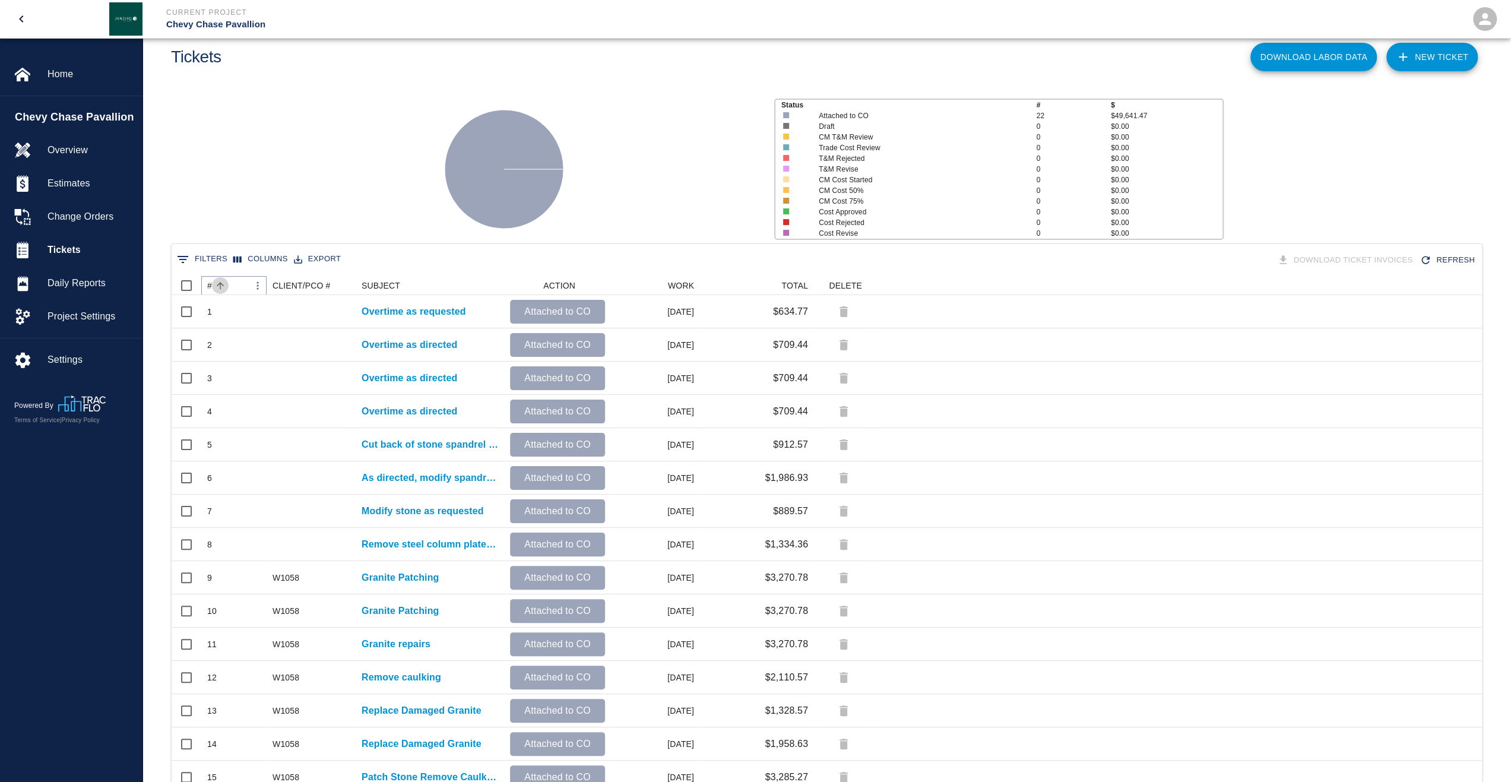
click at [216, 284] on icon "Sort" at bounding box center [220, 285] width 11 height 11
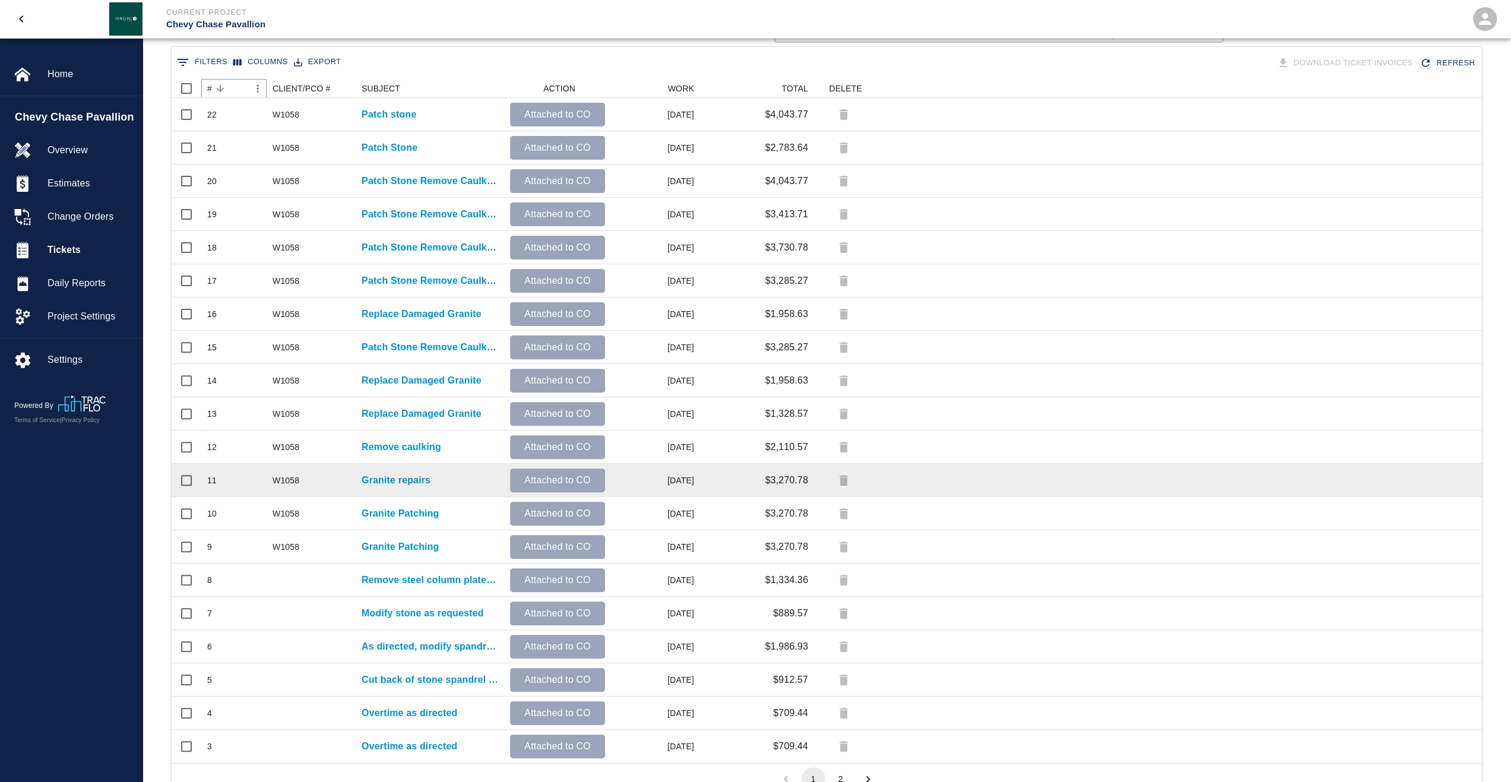
scroll to position [267, 0]
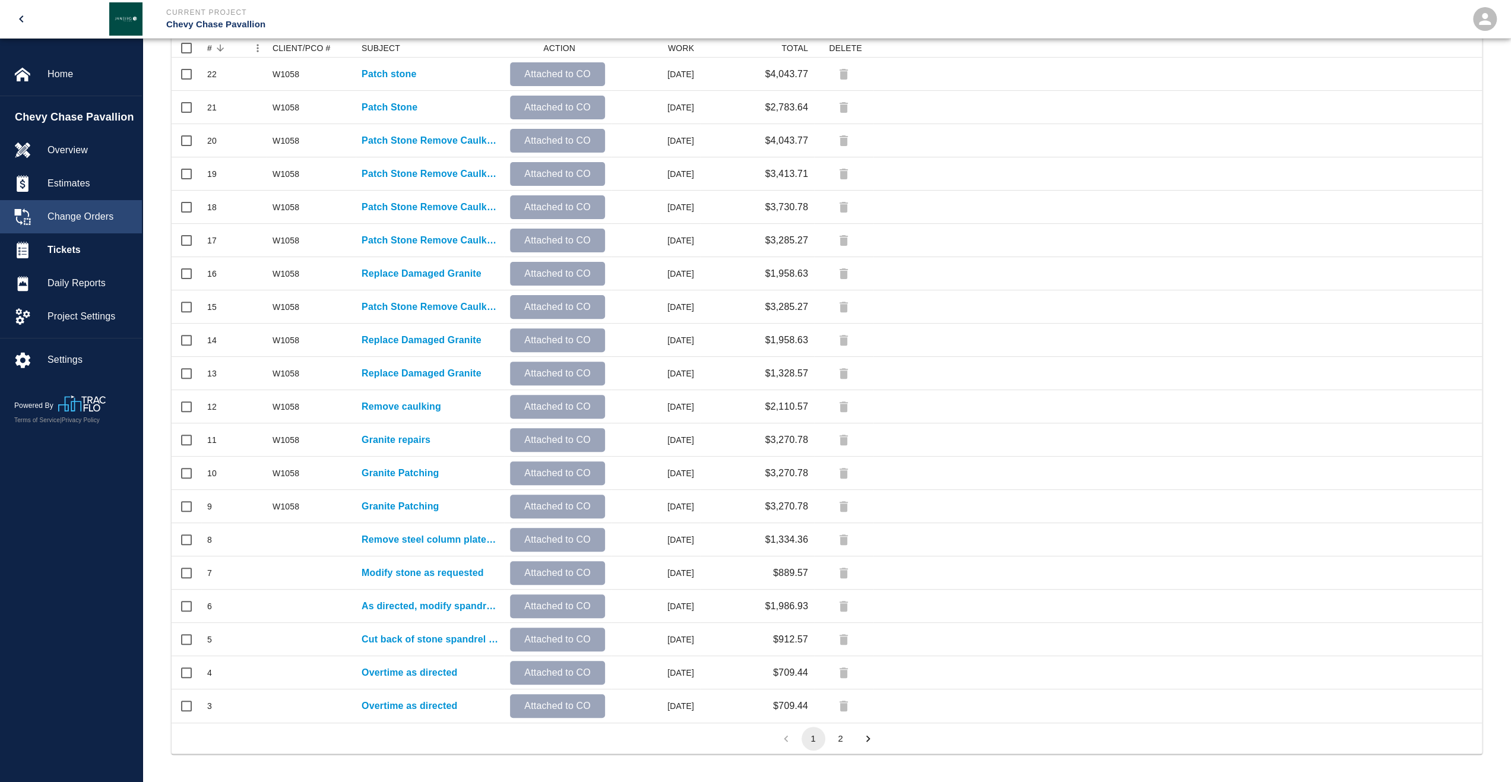
click at [104, 217] on span "Change Orders" at bounding box center [90, 217] width 85 height 14
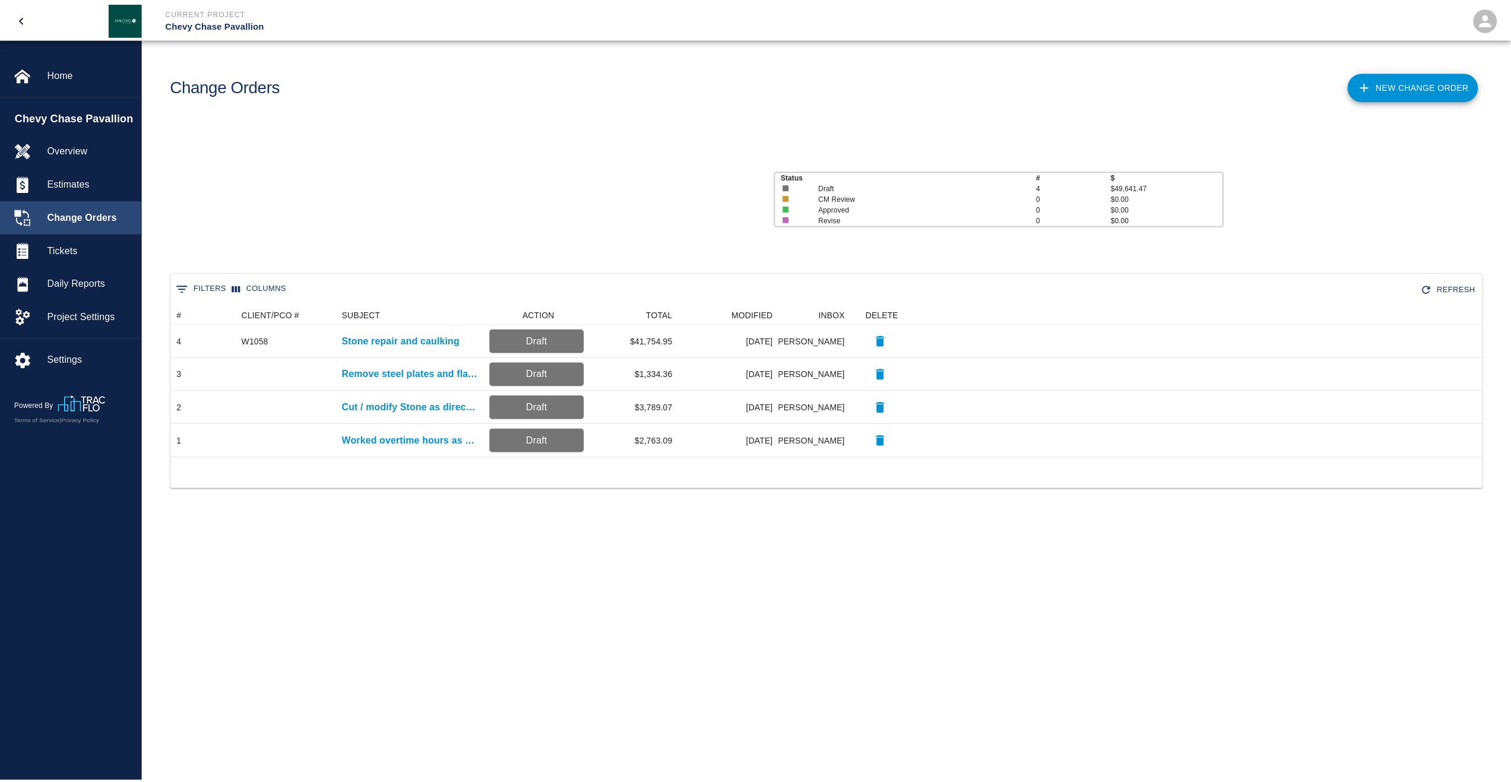
scroll to position [143, 1311]
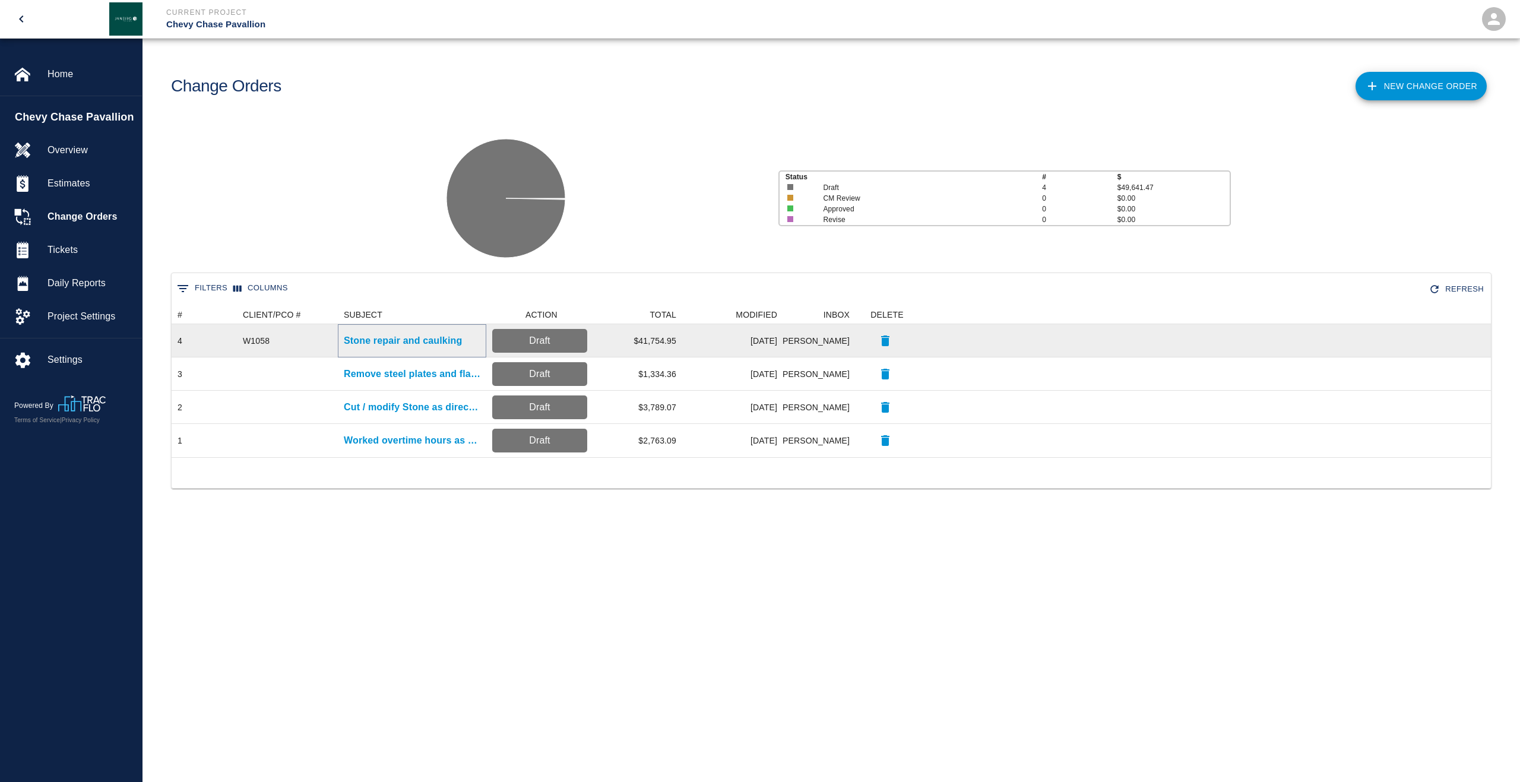
click at [400, 340] on p "Stone repair and caulking" at bounding box center [403, 341] width 118 height 14
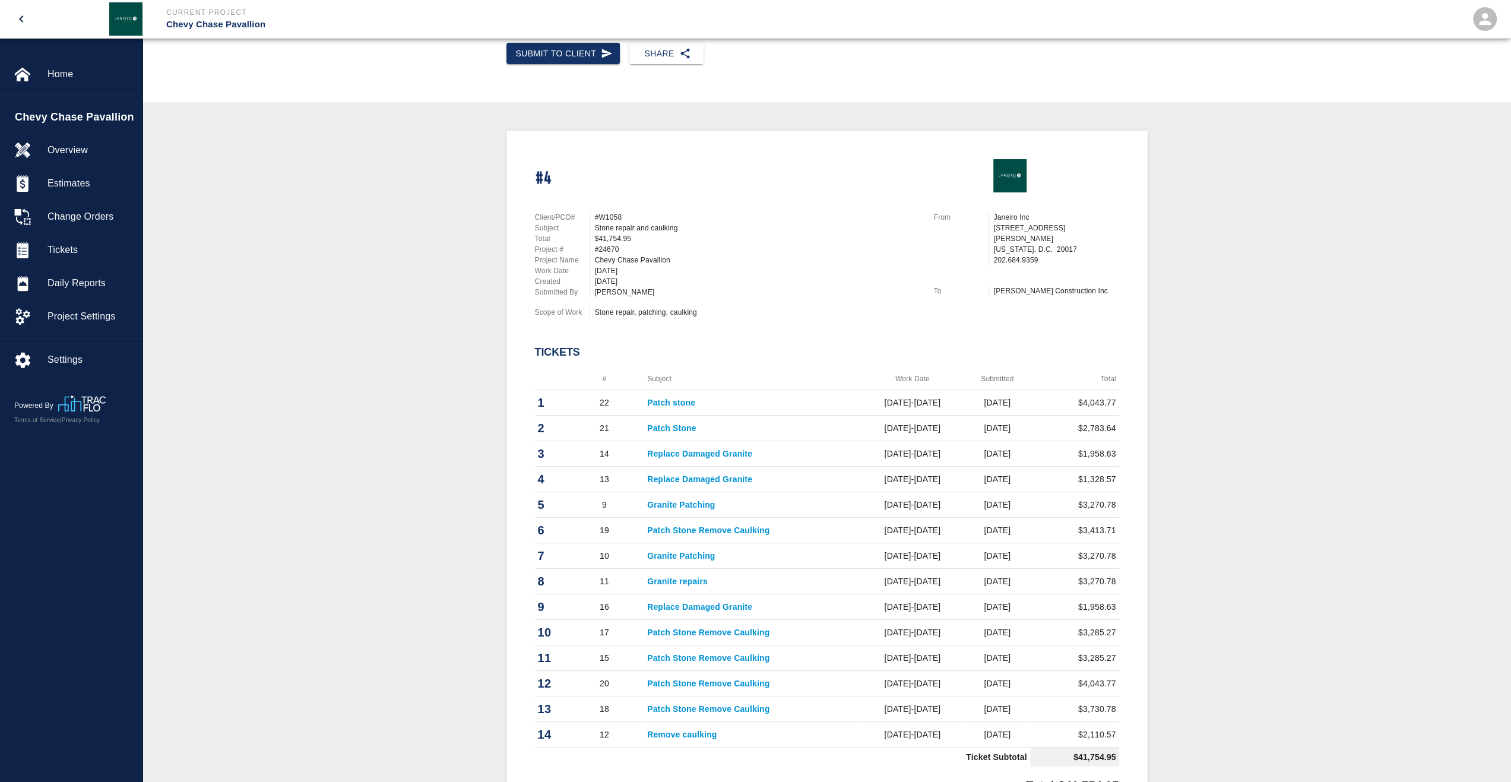
scroll to position [238, 0]
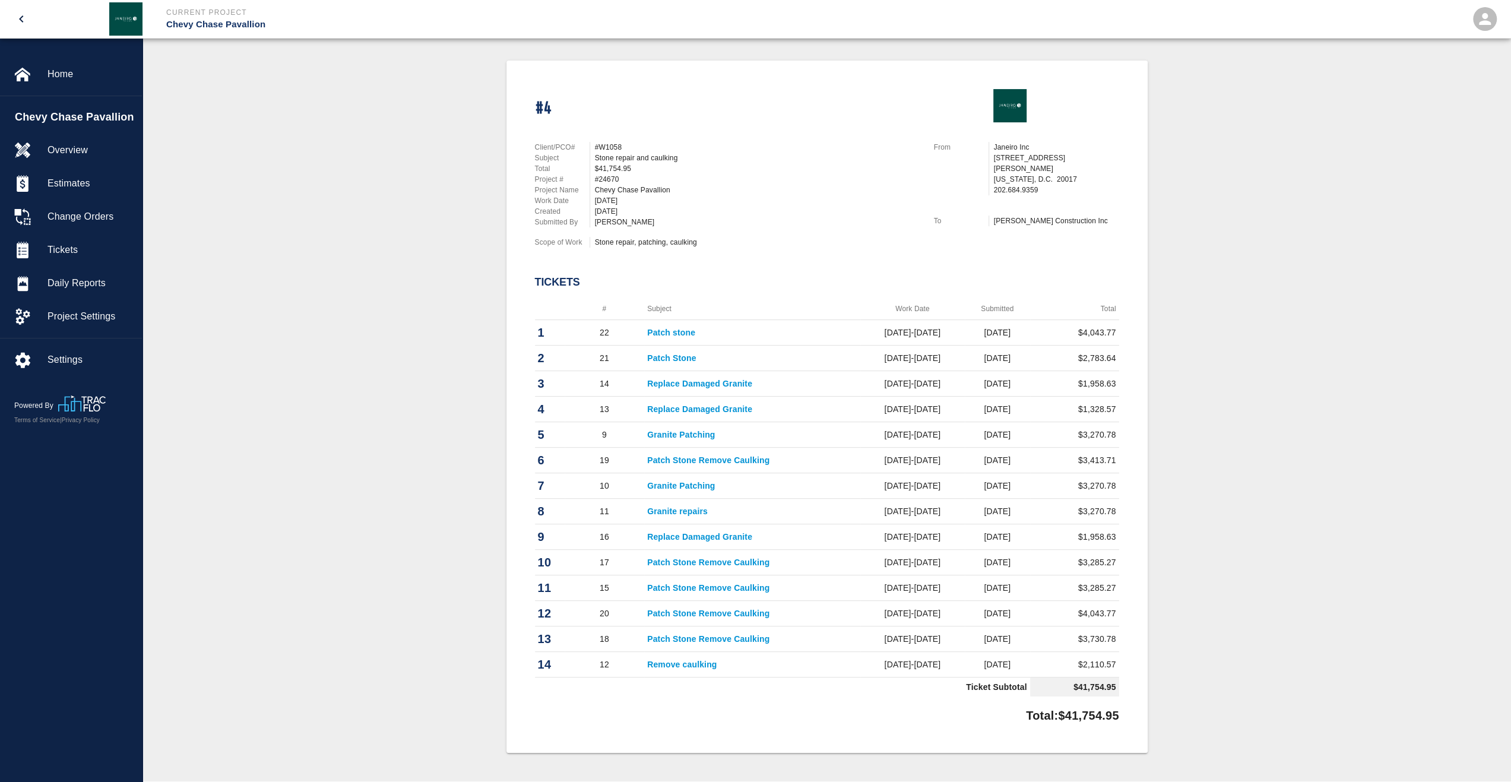
drag, startPoint x: 861, startPoint y: 168, endPoint x: 833, endPoint y: 210, distance: 50.1
click at [861, 168] on div "$41,754.95" at bounding box center [757, 168] width 325 height 11
click at [777, 295] on div "#4 Client/PCO# #W1058 Subject Stone repair and caulking Total $41,754.95 Projec…" at bounding box center [827, 407] width 641 height 692
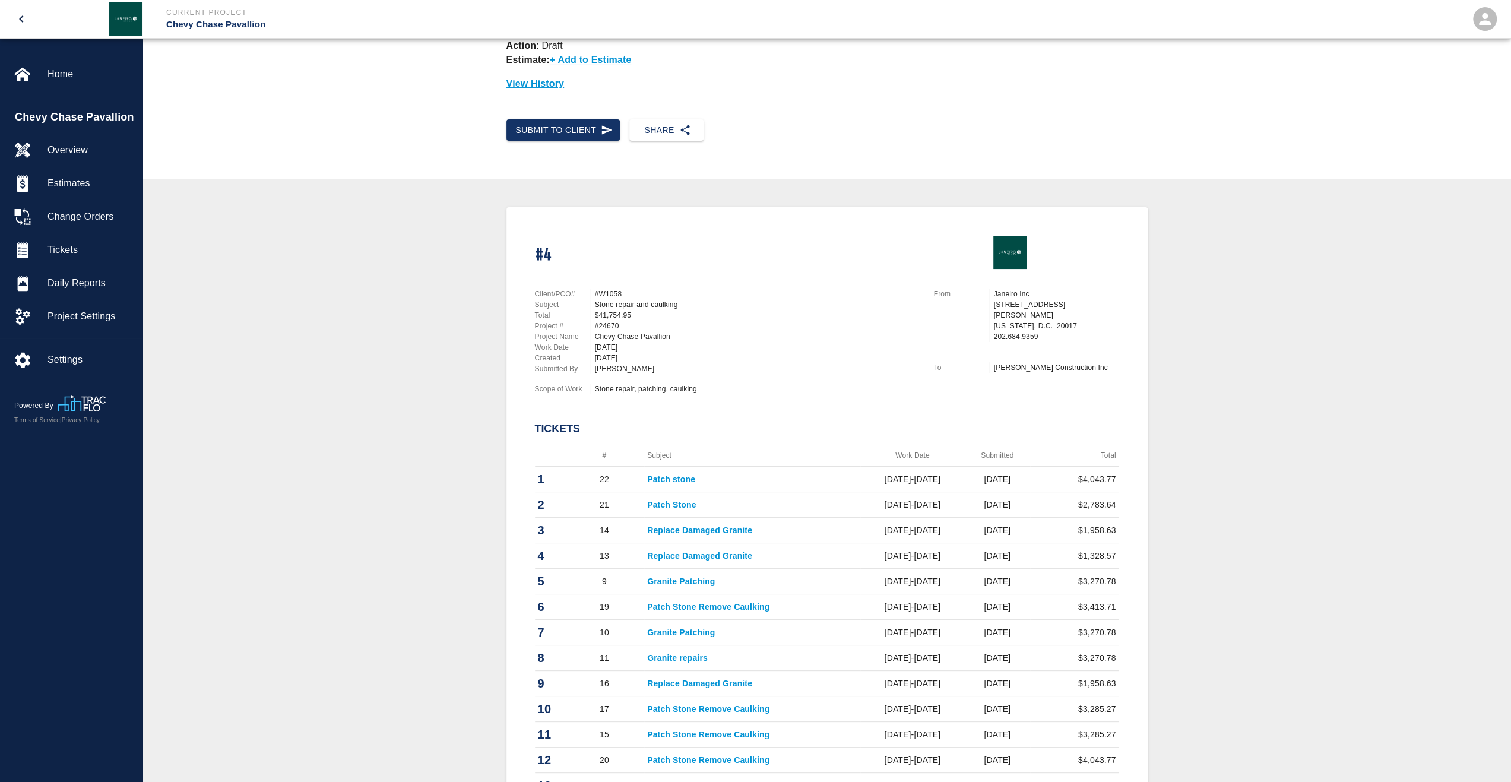
scroll to position [0, 0]
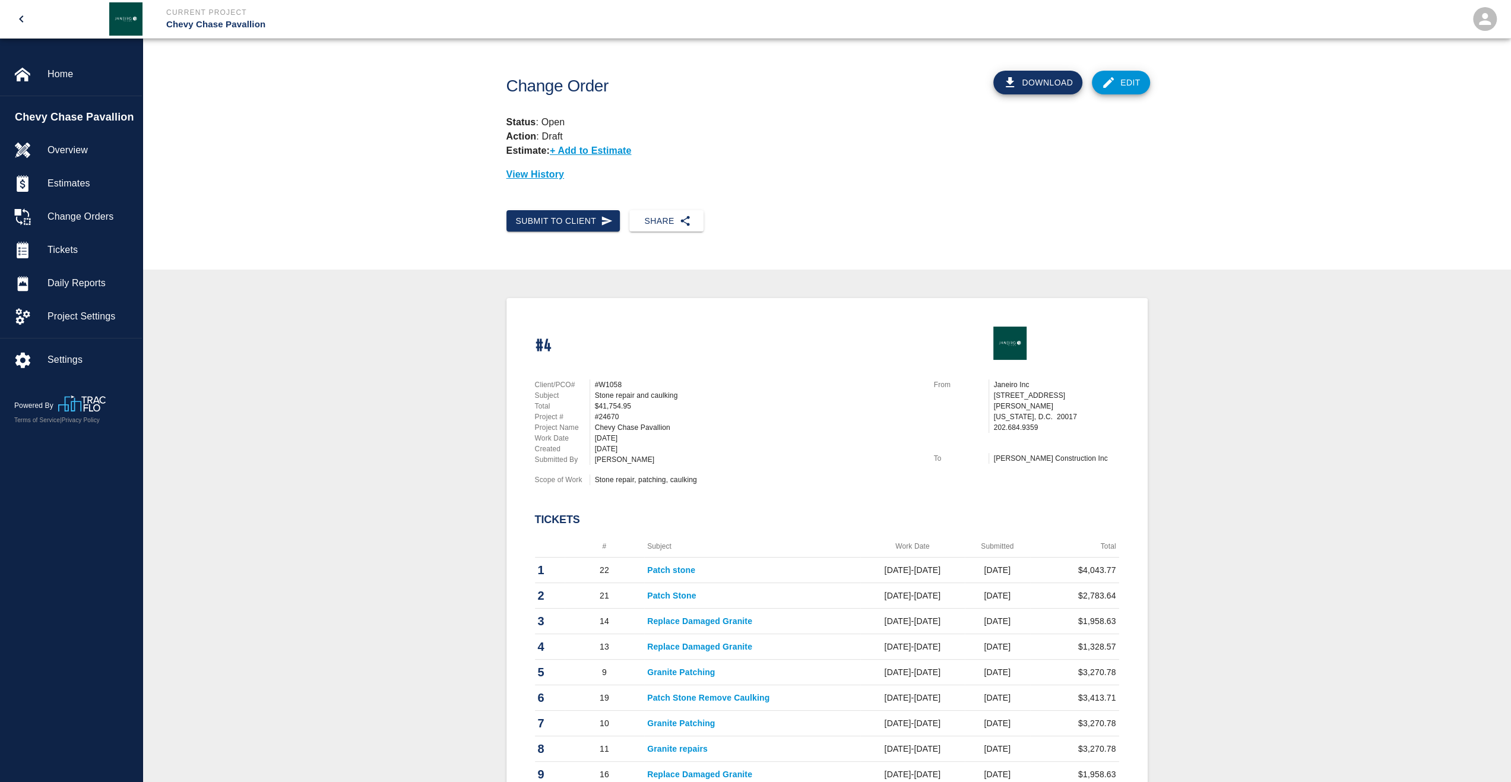
click at [901, 368] on div "Client/PCO# #W1058 Subject Stone repair and caulking Total $41,754.95 Project #…" at bounding box center [720, 434] width 399 height 139
click at [585, 212] on button "Submit to Client" at bounding box center [564, 221] width 114 height 22
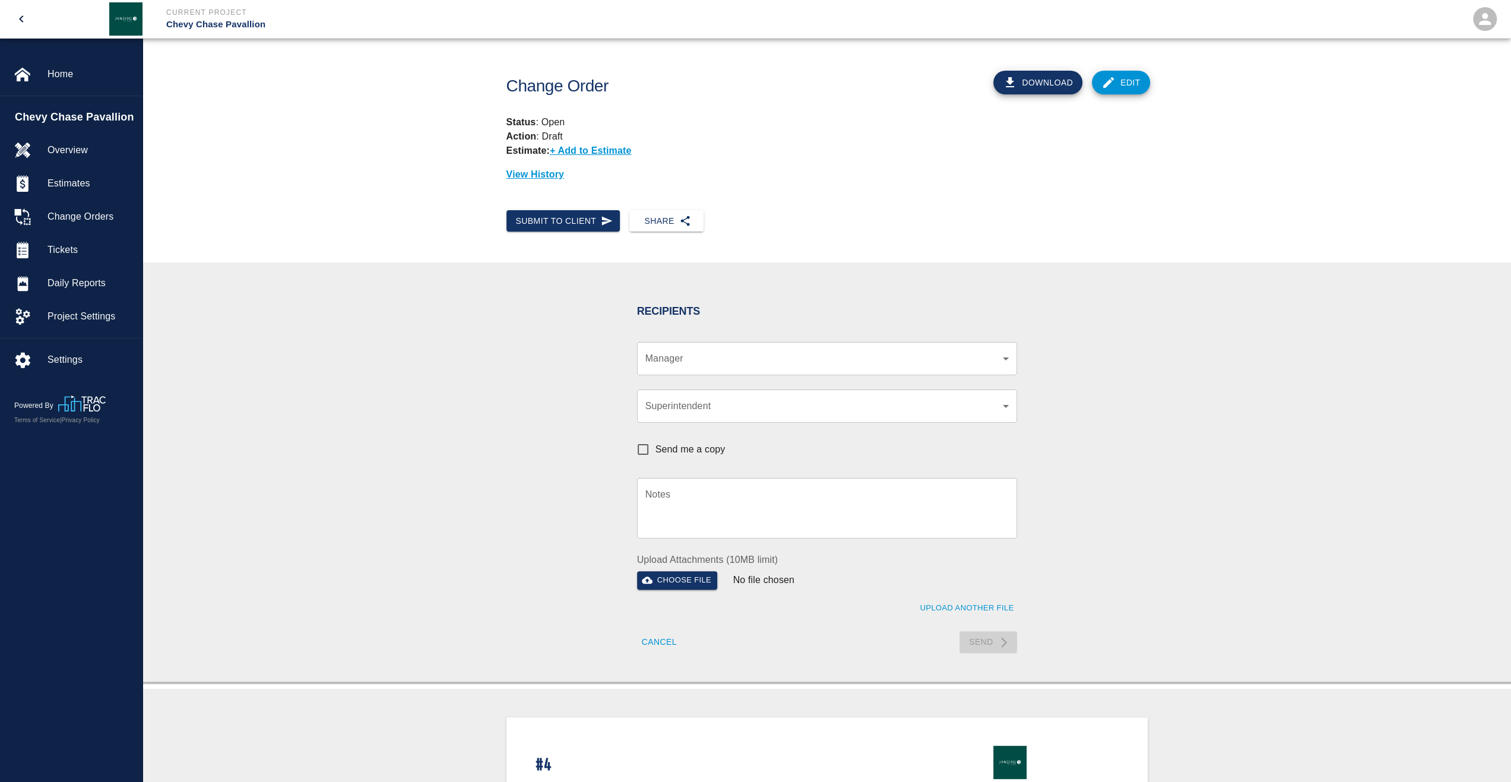
click at [860, 371] on div "​ Manager" at bounding box center [827, 358] width 380 height 33
click at [835, 368] on div "​ Manager" at bounding box center [827, 358] width 380 height 33
click at [949, 368] on div "​ Manager" at bounding box center [827, 358] width 380 height 33
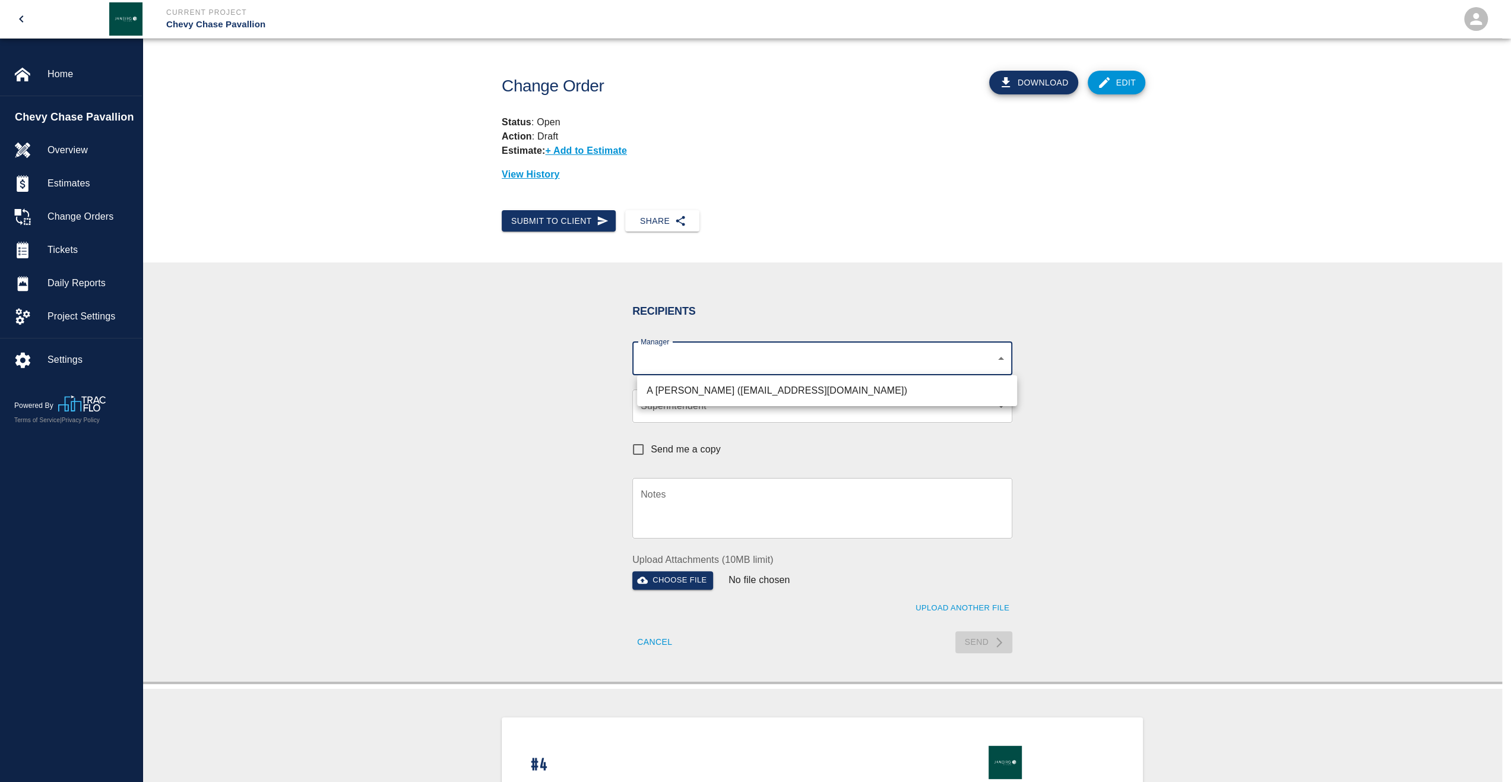
click at [1008, 359] on body "Current Project Chevy Chase Pavallion Home Chevy Chase Pavallion Overview Estim…" at bounding box center [755, 391] width 1511 height 782
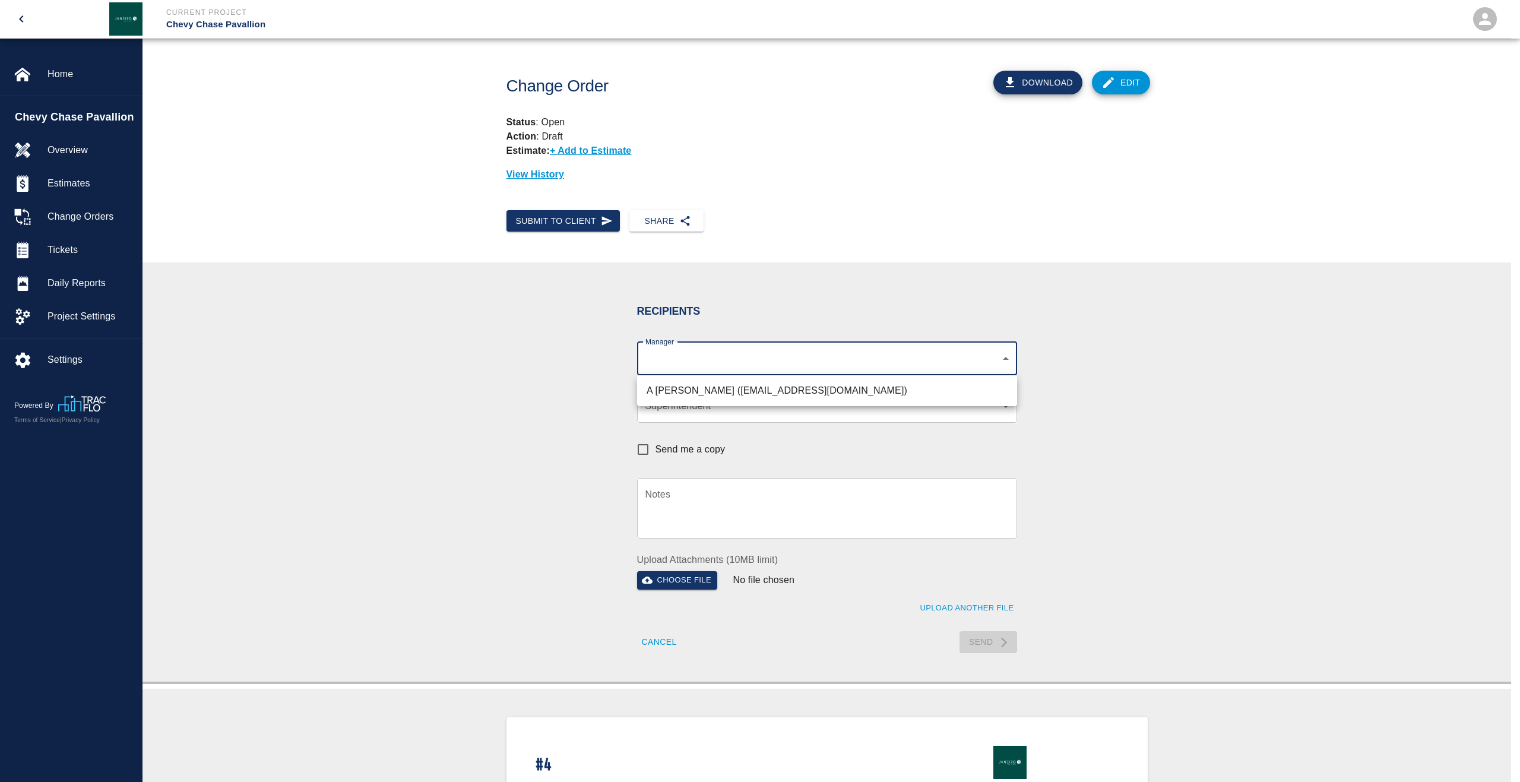
click at [771, 394] on li "A [PERSON_NAME] ([EMAIL_ADDRESS][DOMAIN_NAME])" at bounding box center [827, 390] width 380 height 21
type input "9bffa239-15ce-4edf-bf52-fac04538929a"
click at [1046, 426] on div at bounding box center [760, 391] width 1520 height 782
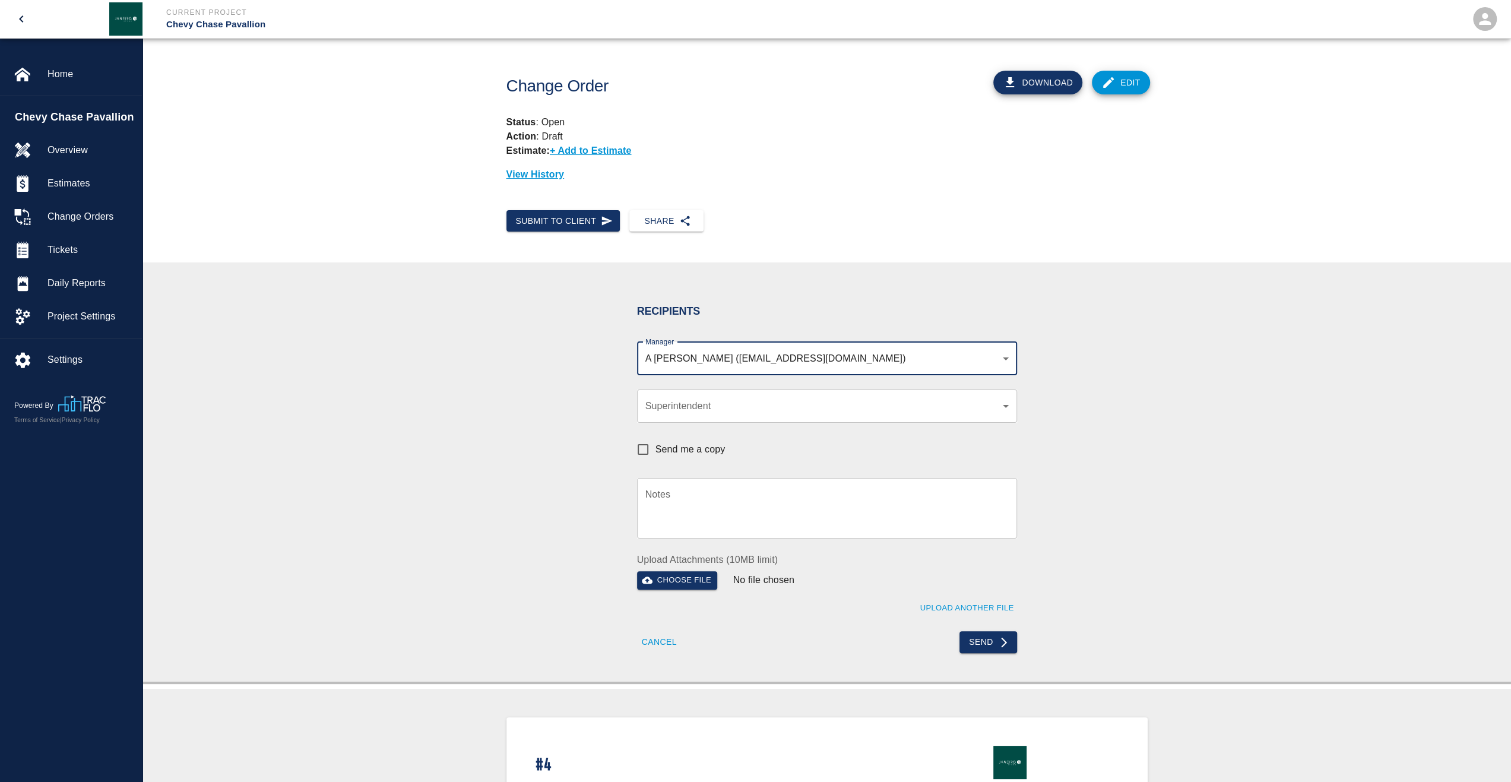
click at [759, 409] on body "Current Project Chevy Chase Pavallion Home Chevy Chase Pavallion Overview Estim…" at bounding box center [755, 391] width 1511 height 782
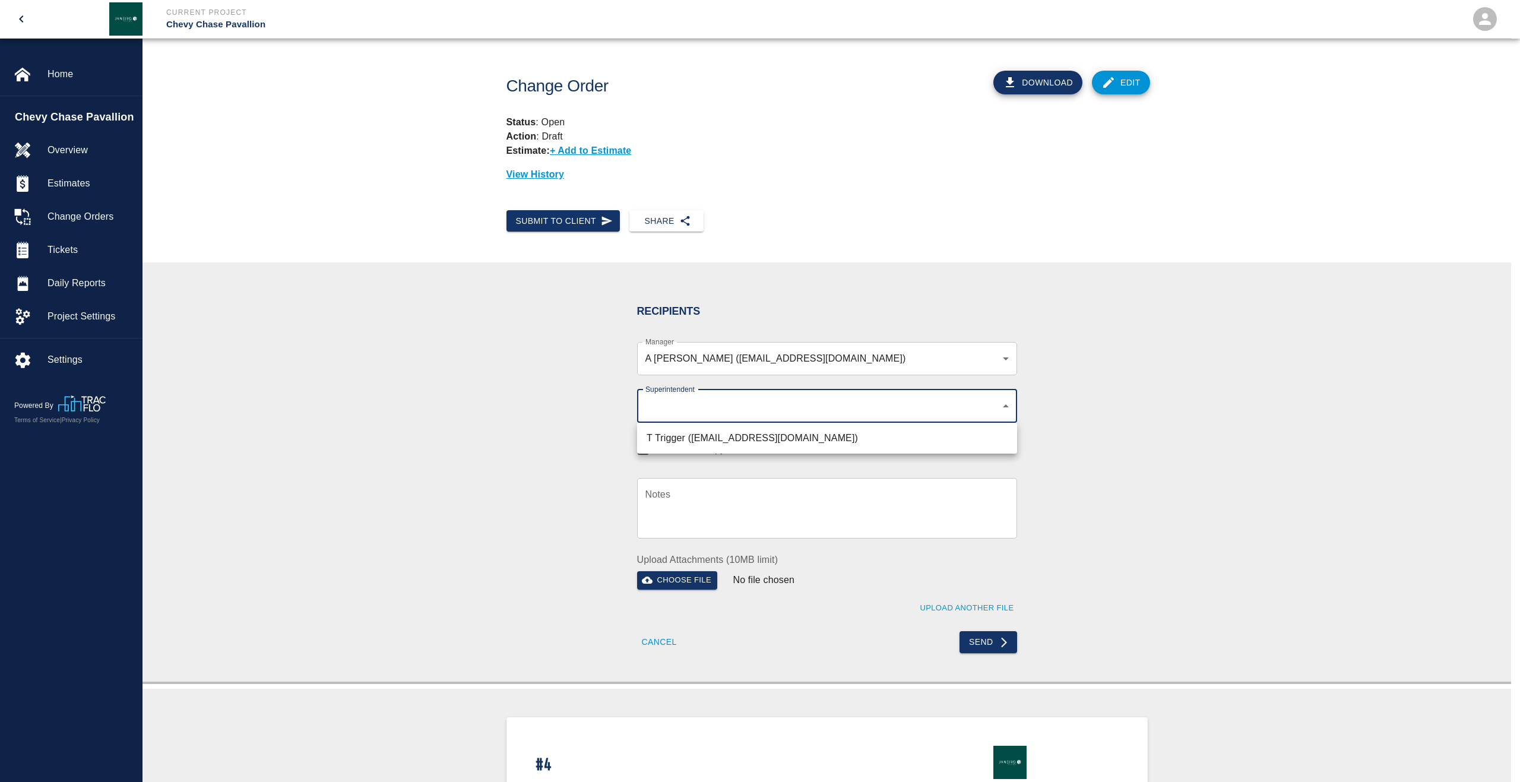
drag, startPoint x: 1132, startPoint y: 422, endPoint x: 1107, endPoint y: 435, distance: 28.2
click at [1132, 422] on div at bounding box center [760, 391] width 1520 height 782
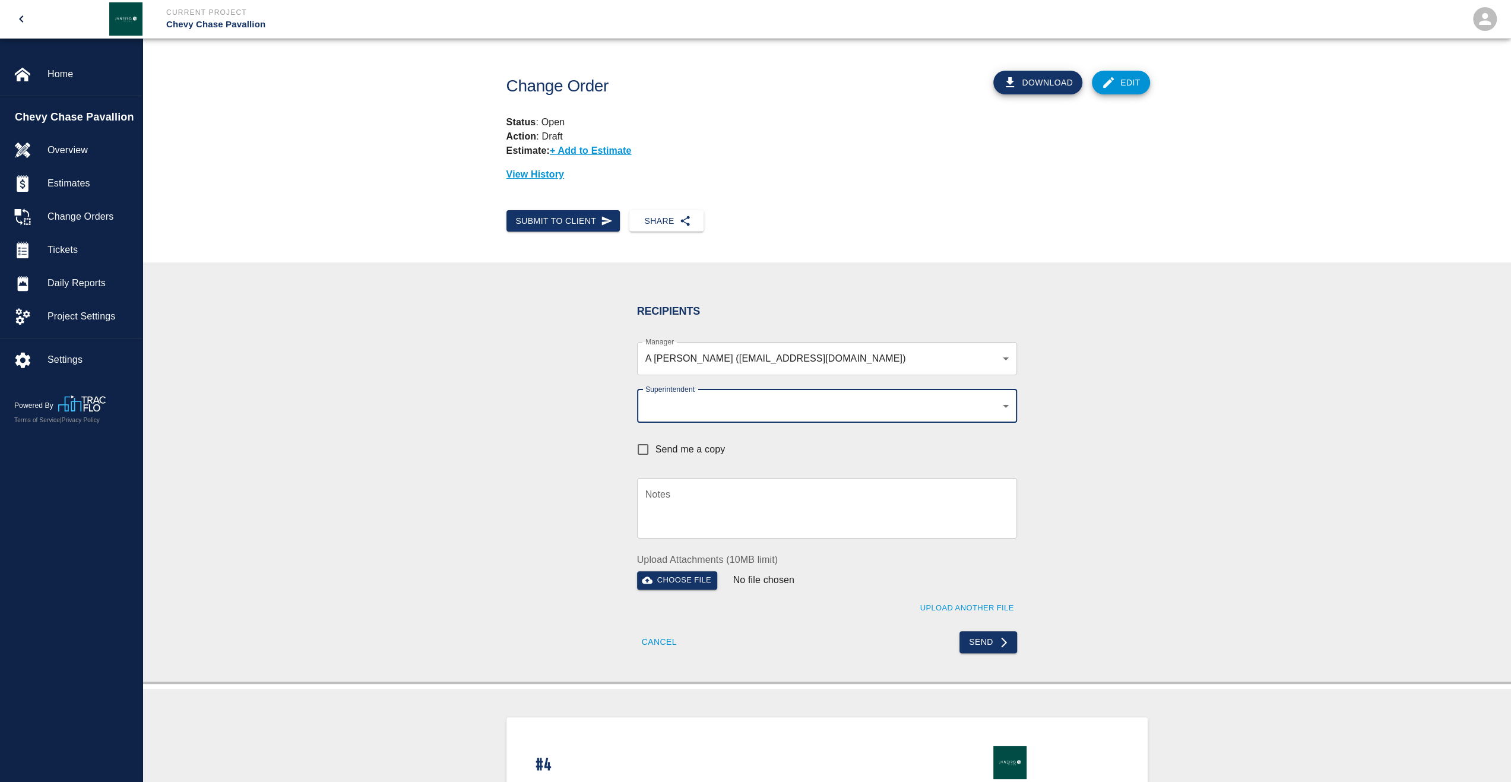
click at [709, 508] on textarea "Notes" at bounding box center [826, 508] width 363 height 41
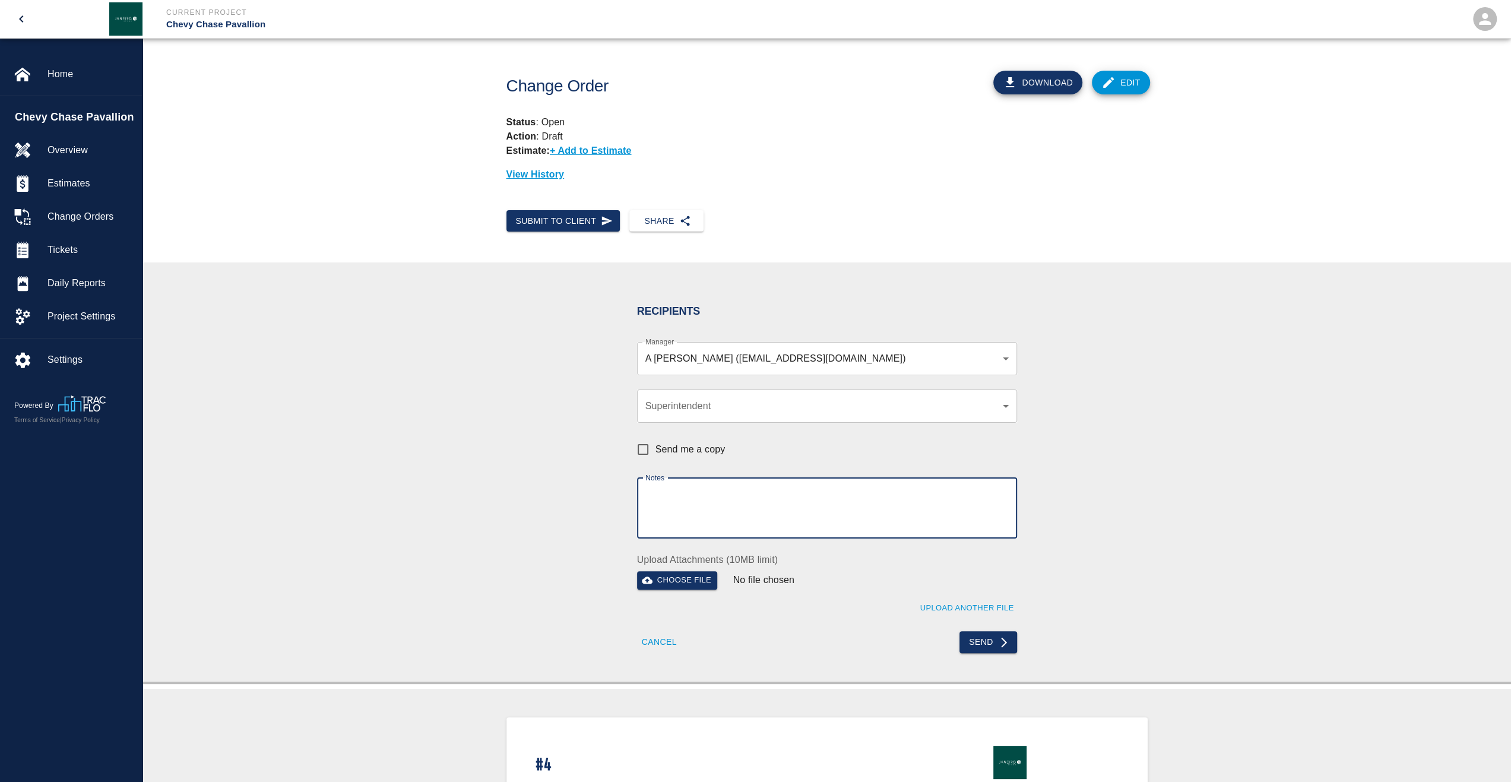
click at [640, 444] on input "Send me a copy" at bounding box center [643, 449] width 25 height 25
checkbox input "true"
drag, startPoint x: 788, startPoint y: 448, endPoint x: 794, endPoint y: 465, distance: 17.9
click at [788, 450] on div "Send me a copy" at bounding box center [820, 443] width 394 height 41
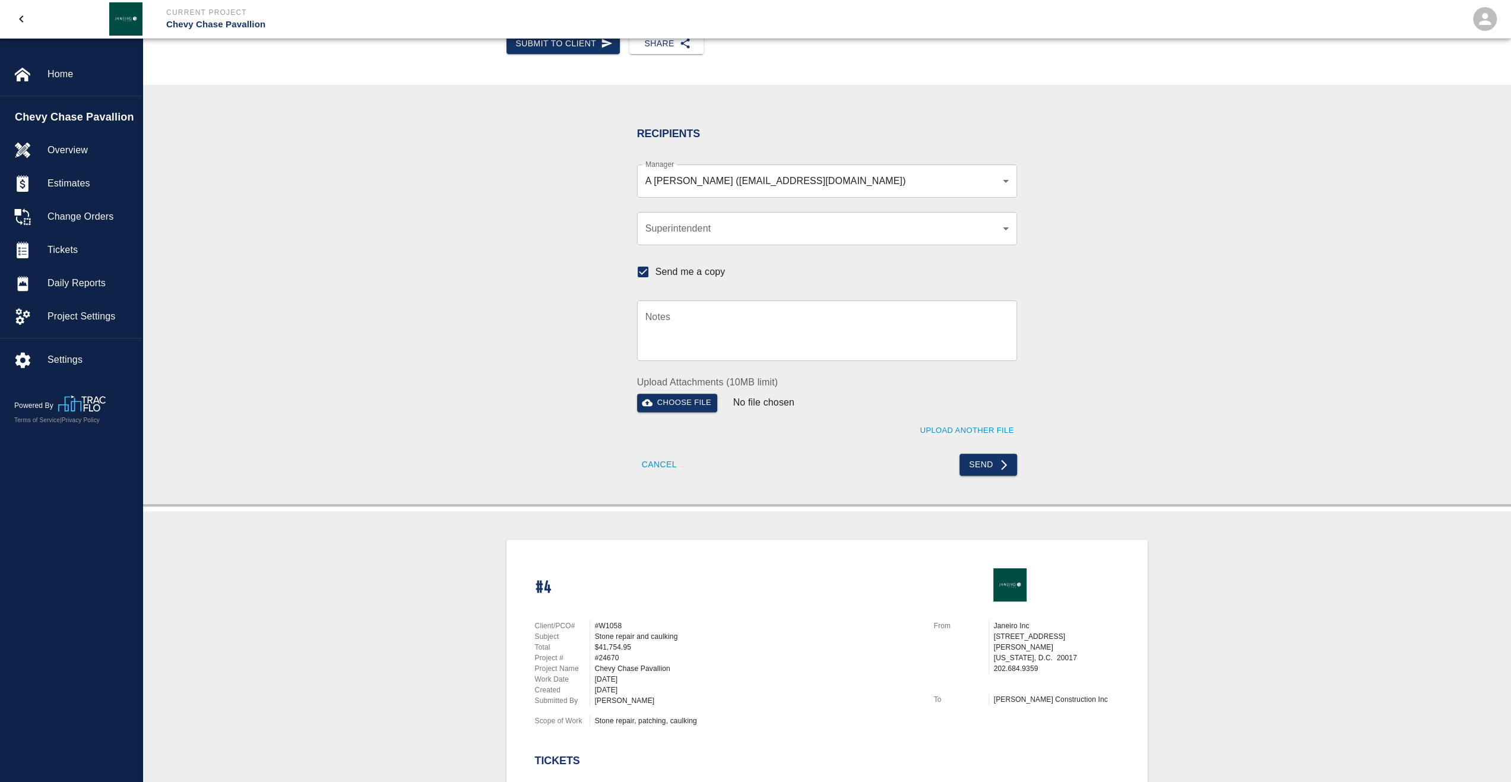
scroll to position [178, 0]
click at [739, 322] on textarea "Notes" at bounding box center [826, 329] width 363 height 41
type textarea "Change Order"
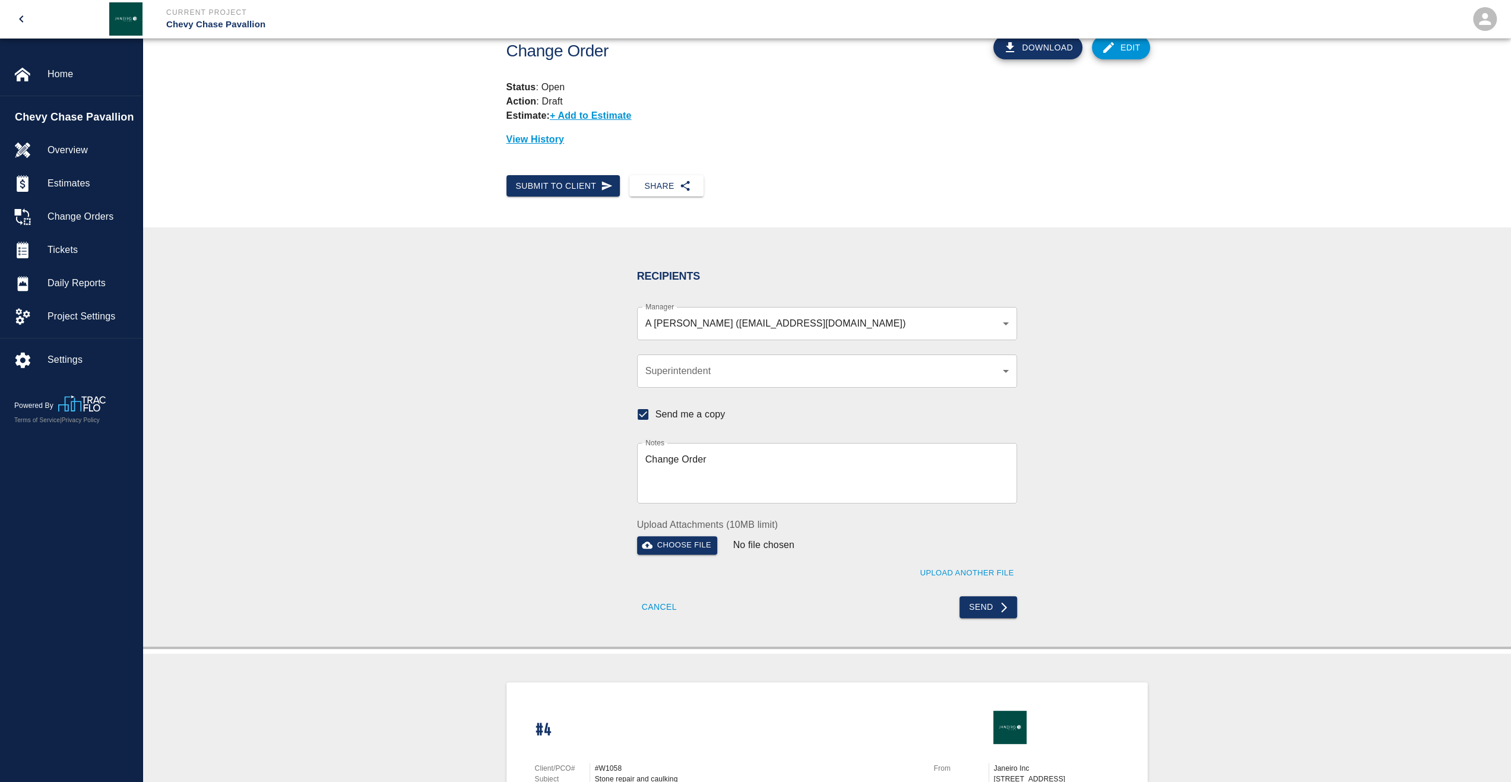
scroll to position [0, 0]
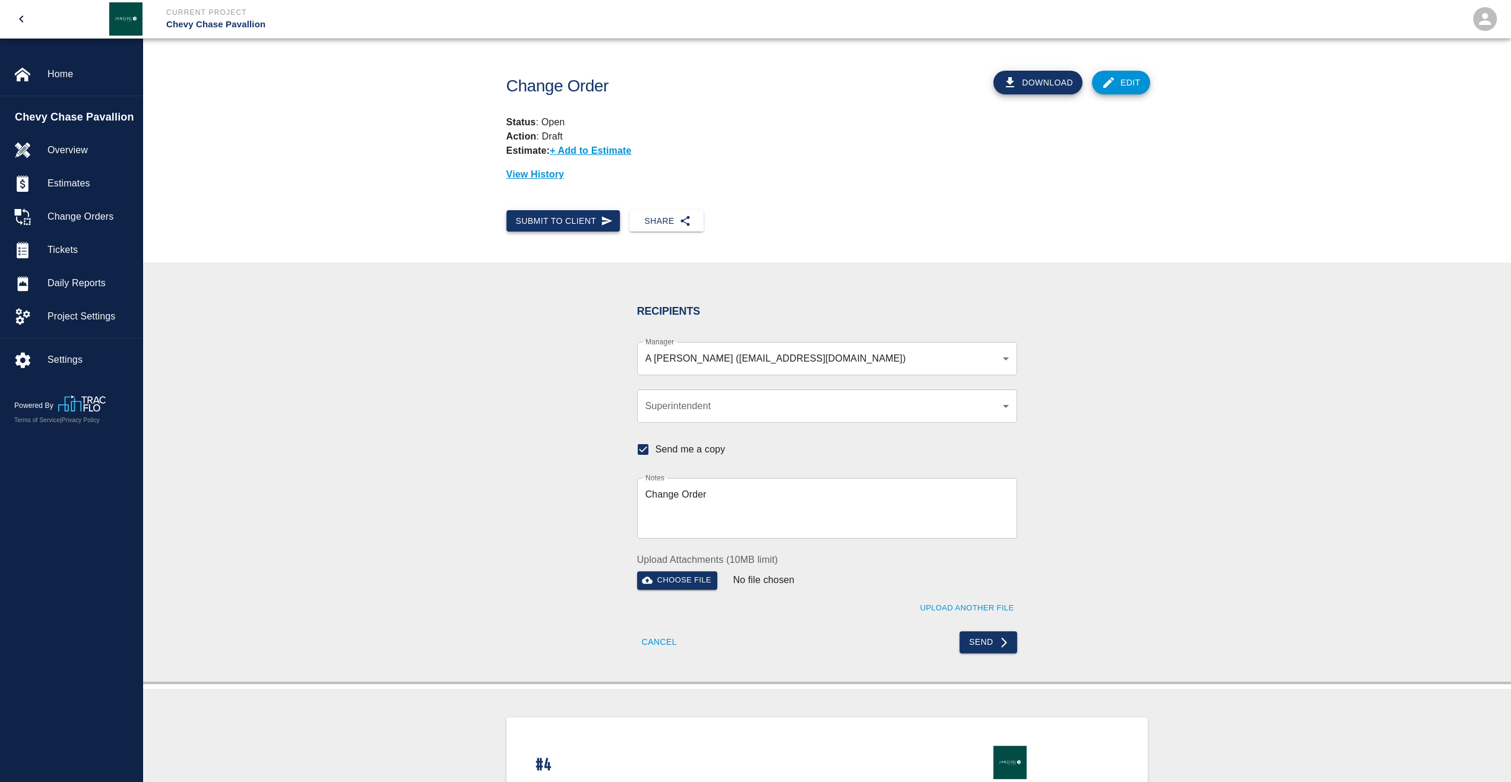
click at [565, 230] on button "Submit to Client" at bounding box center [564, 221] width 114 height 22
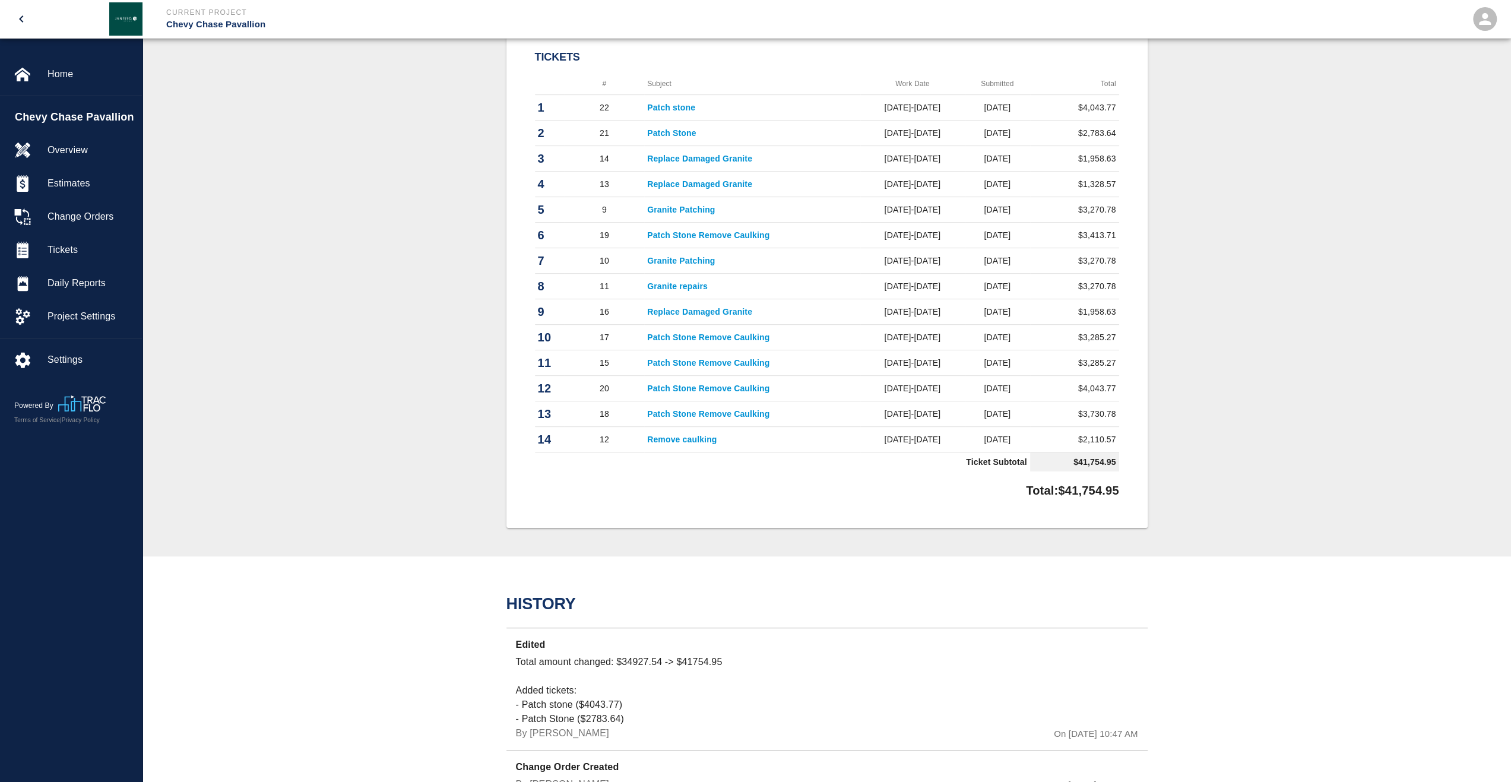
scroll to position [507, 0]
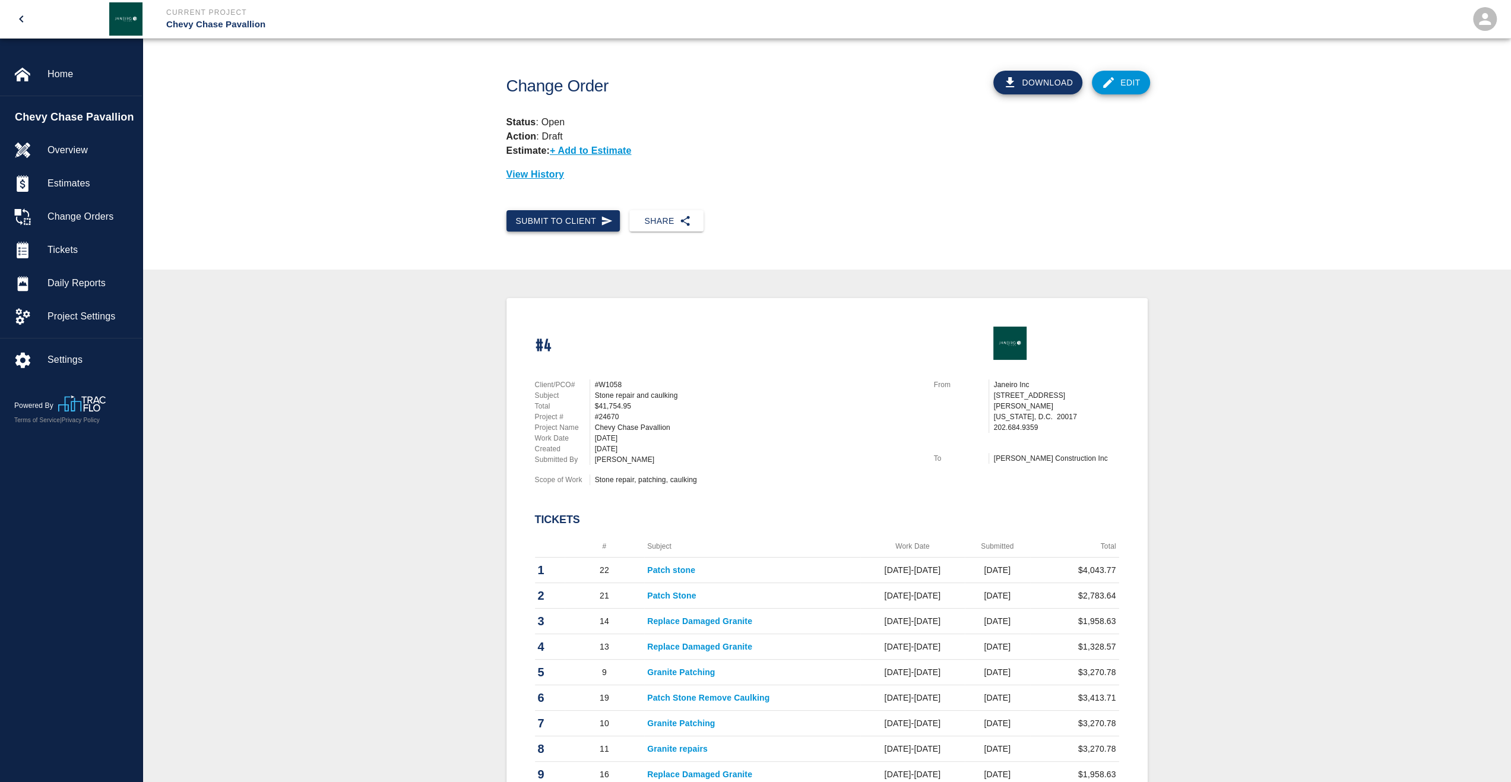
click at [576, 226] on button "Submit to Client" at bounding box center [564, 221] width 114 height 22
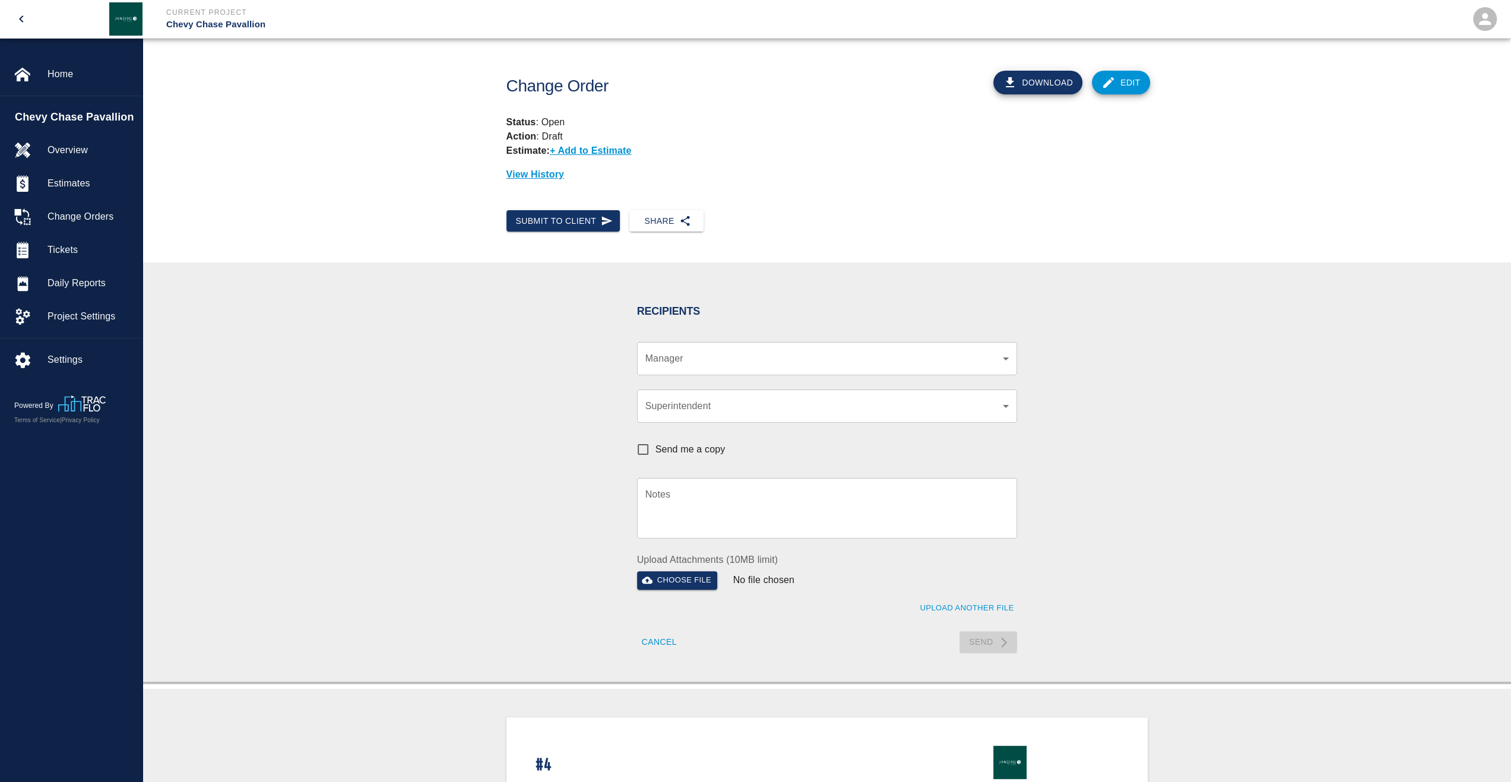
click at [777, 362] on body "Current Project Chevy Chase Pavallion Home Chevy Chase Pavallion Overview Estim…" at bounding box center [755, 391] width 1511 height 782
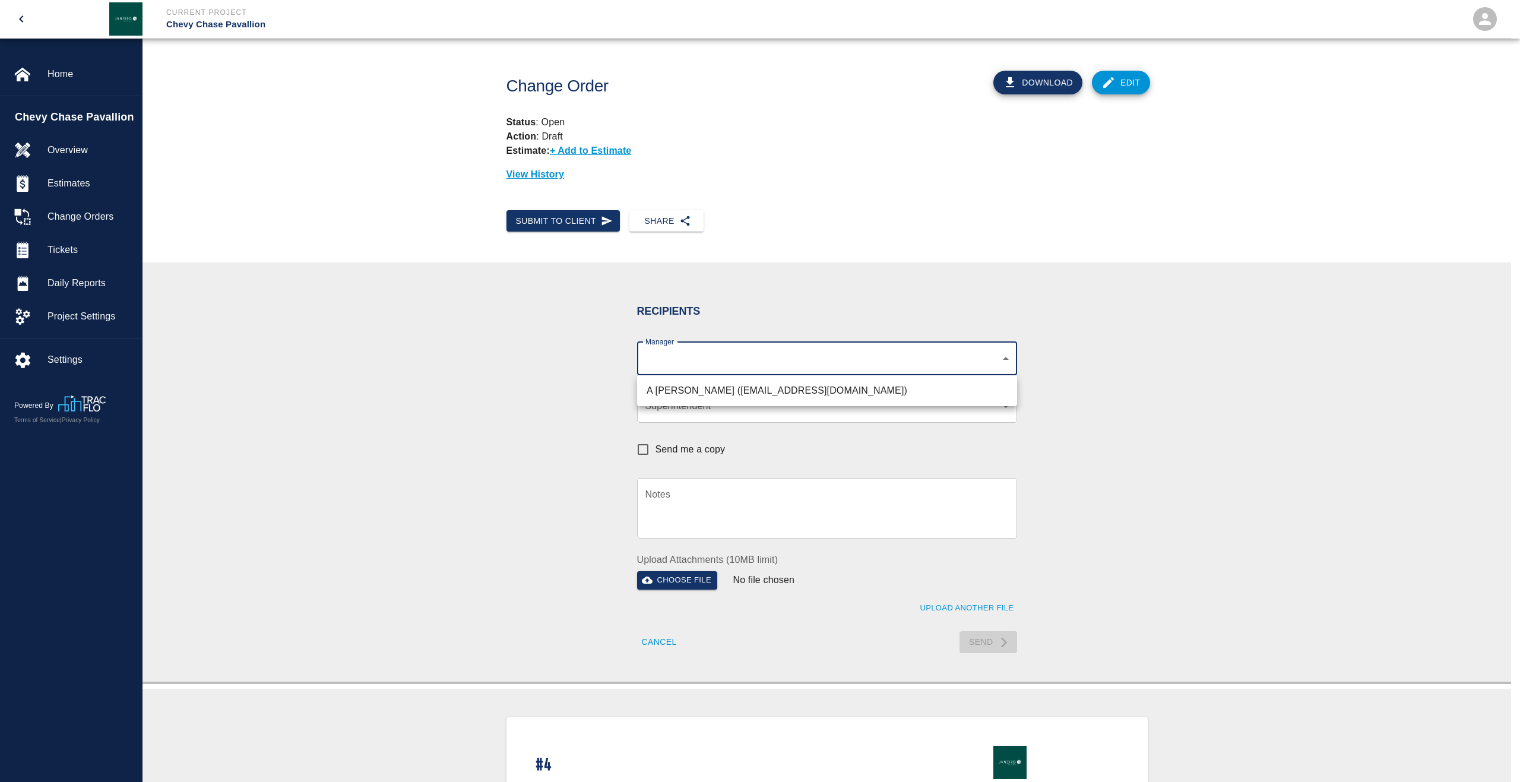
click at [789, 398] on li "A [PERSON_NAME] ([EMAIL_ADDRESS][DOMAIN_NAME])" at bounding box center [827, 390] width 380 height 21
type input "9bffa239-15ce-4edf-bf52-fac04538929a"
click at [1148, 440] on div at bounding box center [760, 391] width 1520 height 782
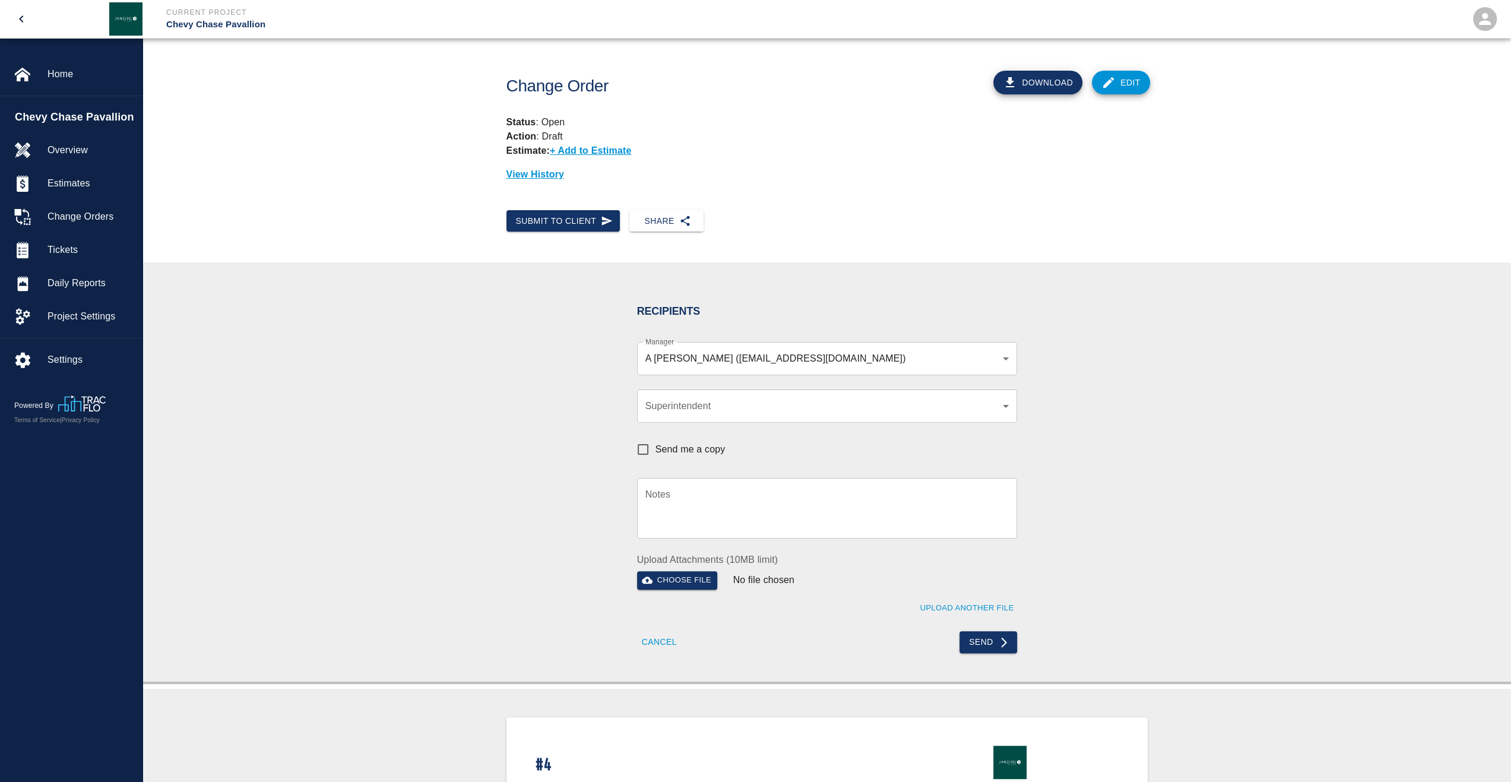
click at [707, 448] on span "Send me a copy" at bounding box center [691, 449] width 70 height 14
click at [656, 448] on input "Send me a copy" at bounding box center [643, 449] width 25 height 25
checkbox input "true"
click at [982, 647] on button "Send" at bounding box center [989, 642] width 58 height 22
checkbox input "false"
